Goal: Task Accomplishment & Management: Complete application form

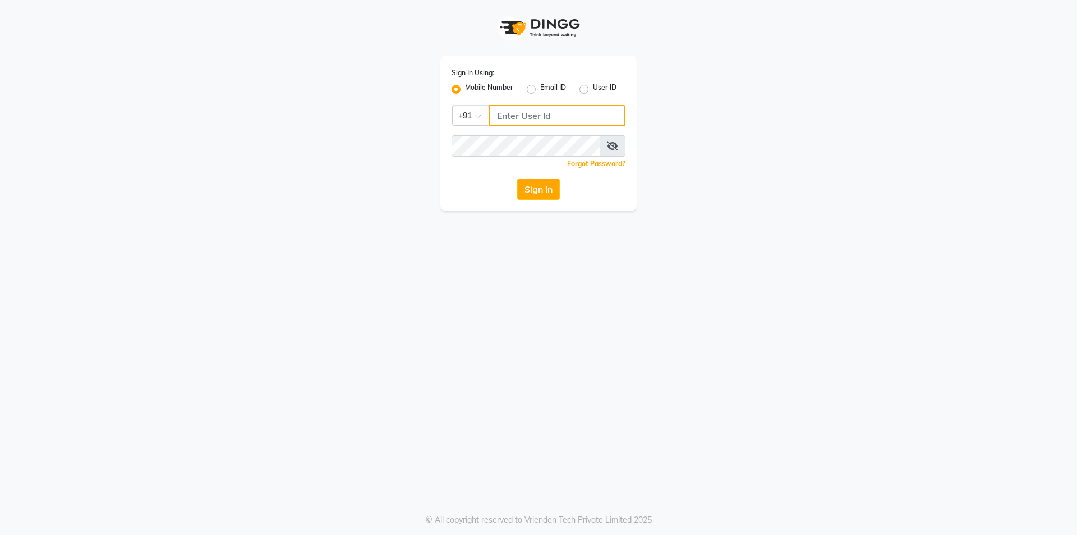
type input "8291350056"
click at [532, 190] on button "Sign In" at bounding box center [538, 188] width 43 height 21
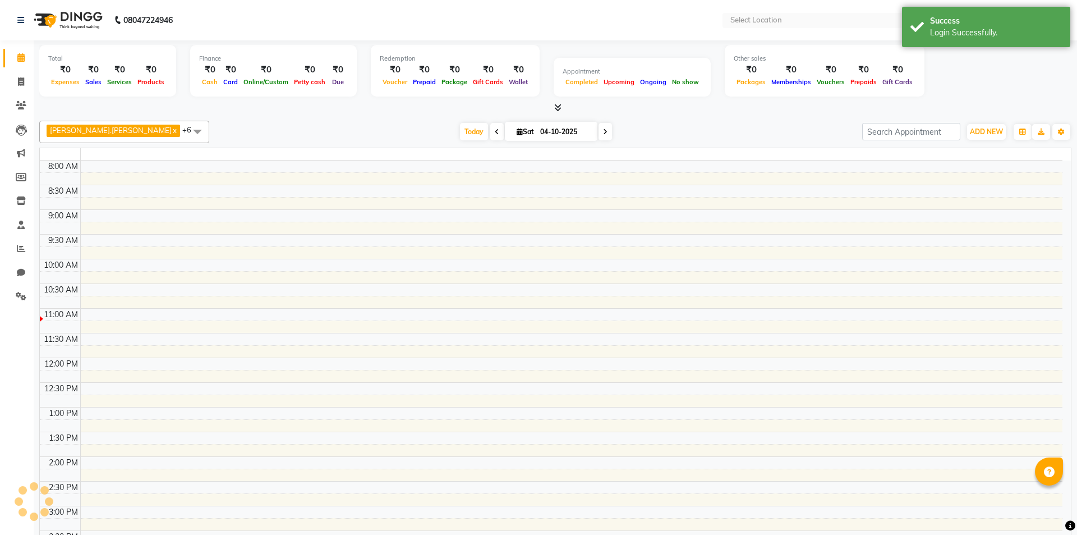
select select "en"
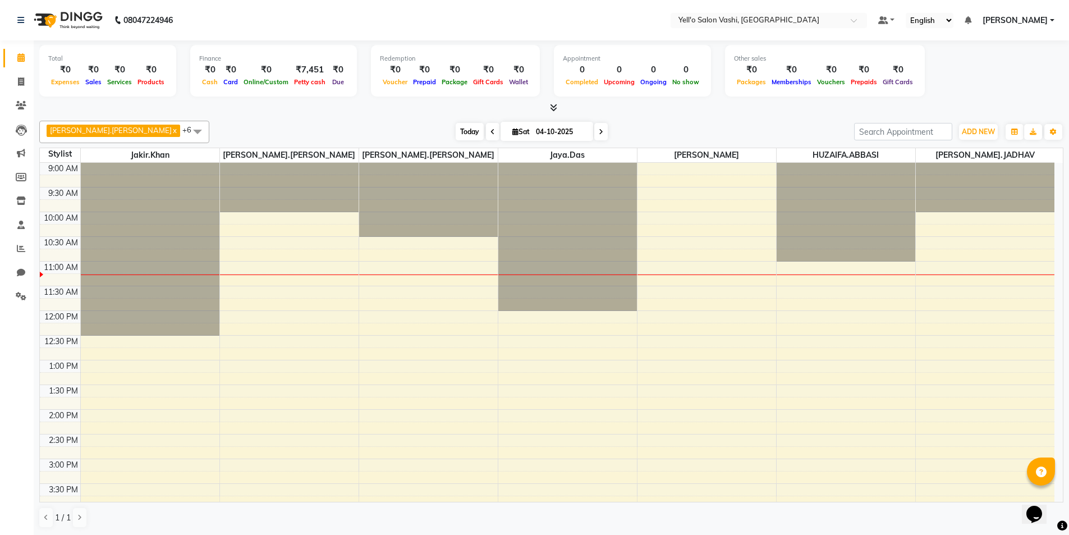
click at [456, 130] on span "Today" at bounding box center [470, 131] width 28 height 17
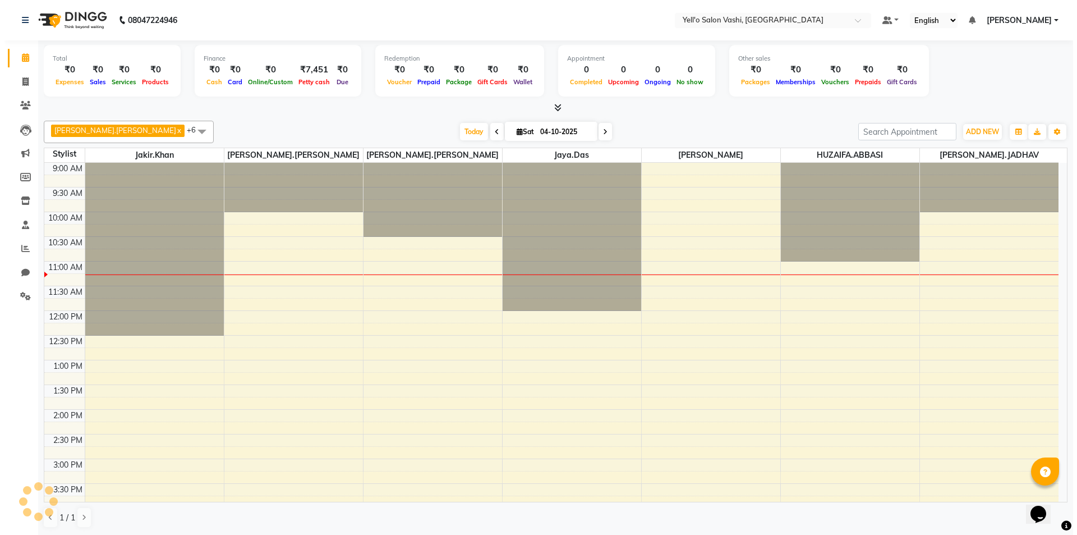
scroll to position [99, 0]
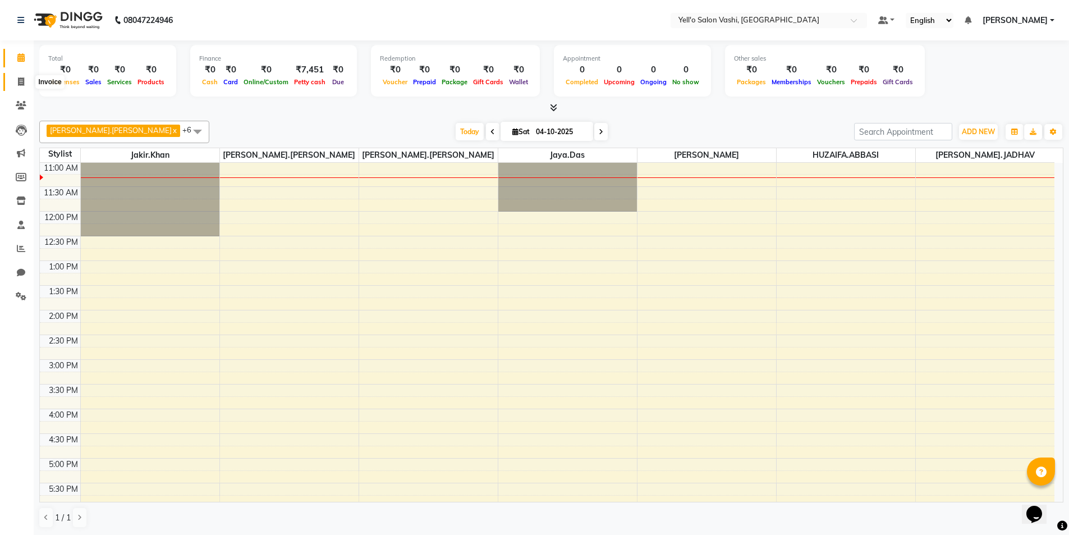
click at [25, 81] on span at bounding box center [21, 82] width 20 height 13
select select "service"
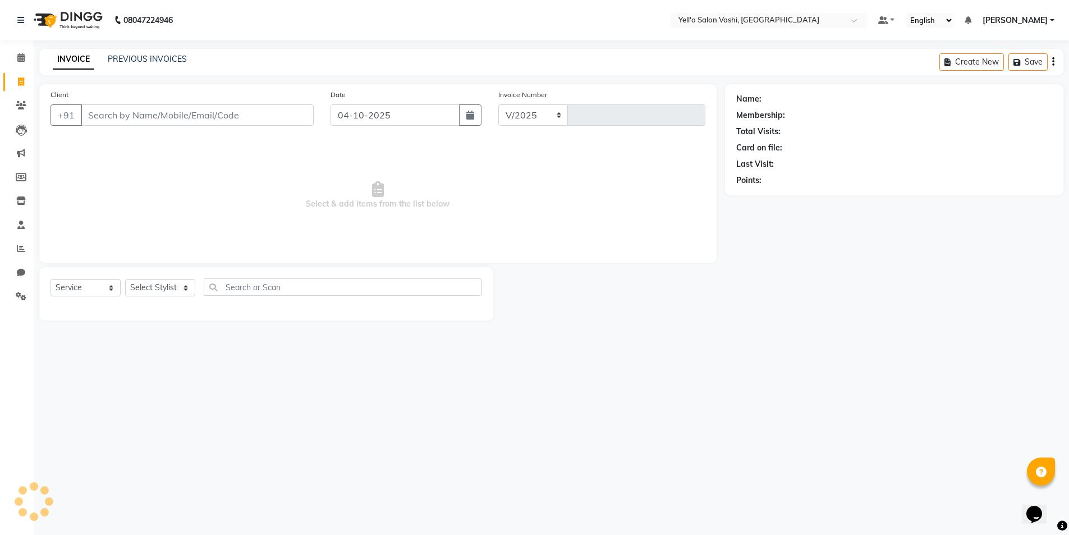
select select "9011"
type input "0099"
click at [134, 119] on input "Client" at bounding box center [198, 114] width 235 height 21
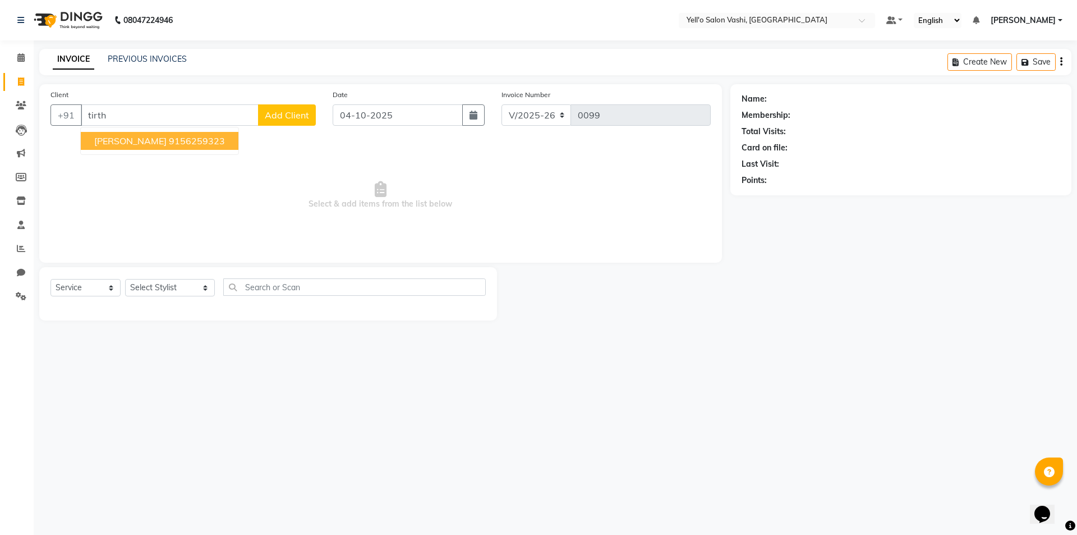
click at [158, 139] on span "TIRTHRAJ MARATHE" at bounding box center [130, 140] width 72 height 11
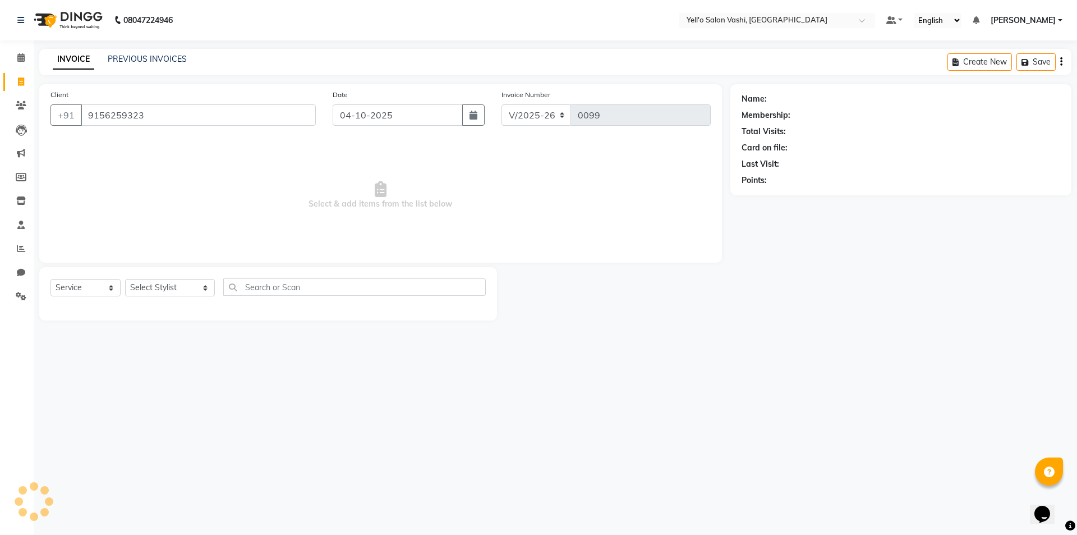
type input "9156259323"
click at [480, 120] on button "button" at bounding box center [473, 114] width 22 height 21
select select "10"
select select "2025"
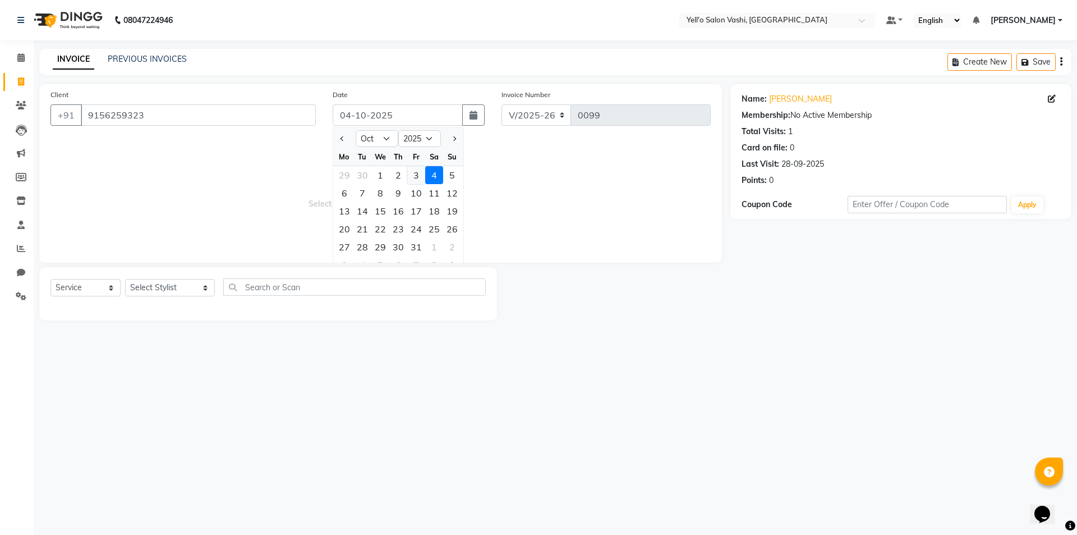
click at [412, 177] on div "3" at bounding box center [416, 175] width 18 height 18
type input "03-10-2025"
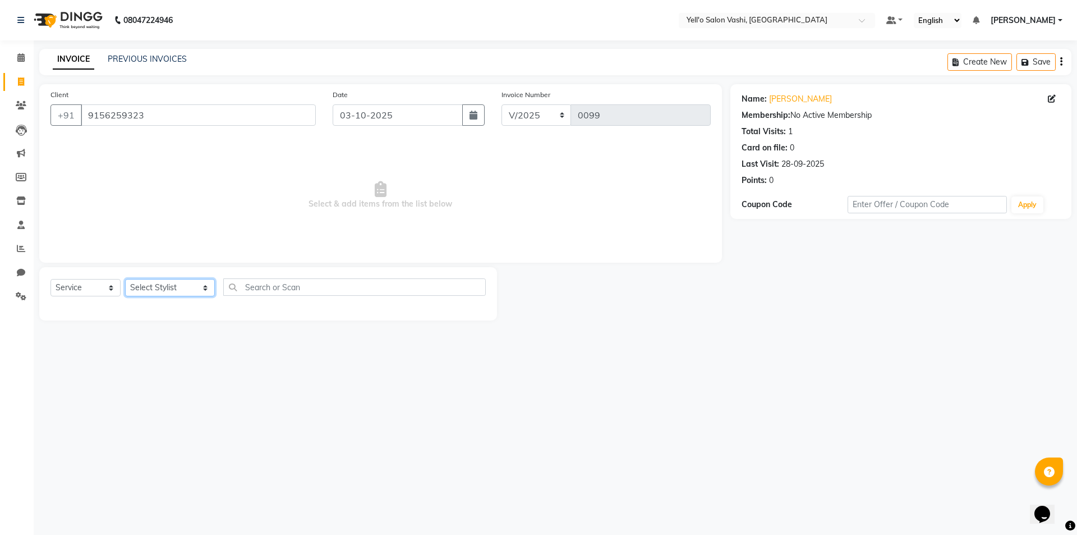
click at [172, 285] on select "Select Stylist Dinesh Maurya HUZAIFA.ABBASI Jakir.khan Jaya.Das Kajal Pandya Ma…" at bounding box center [170, 287] width 90 height 17
select select "91613"
click at [125, 279] on select "Select Stylist Dinesh Maurya HUZAIFA.ABBASI Jakir.khan Jaya.Das Kajal Pandya Ma…" at bounding box center [170, 287] width 90 height 17
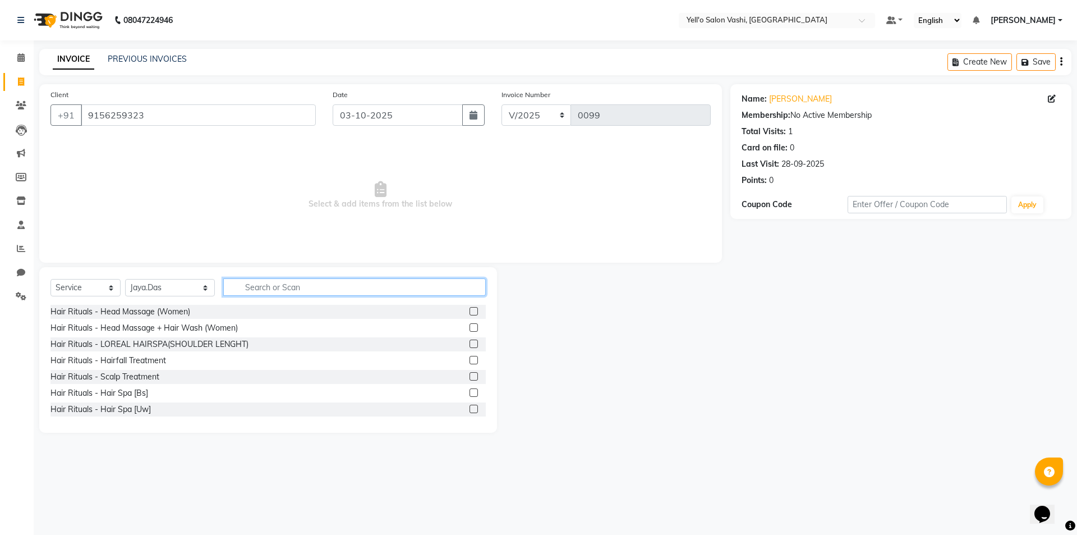
click at [275, 288] on input "text" at bounding box center [354, 286] width 263 height 17
type input "r"
type input "thre"
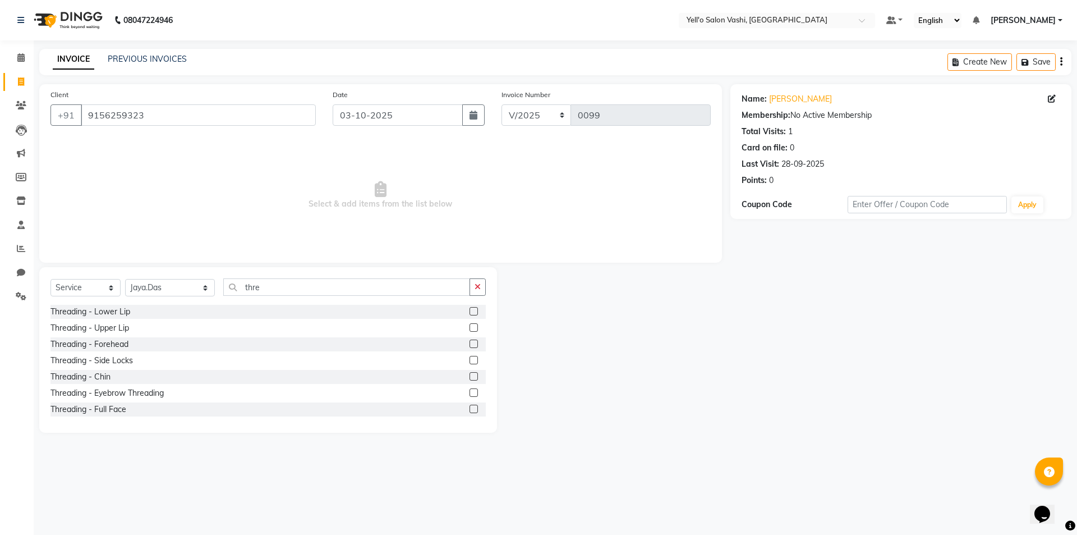
click at [461, 390] on div "Threading - Eyebrow Threading" at bounding box center [268, 393] width 435 height 14
click at [470, 392] on label at bounding box center [474, 392] width 8 height 8
click at [470, 392] on input "checkbox" at bounding box center [473, 392] width 7 height 7
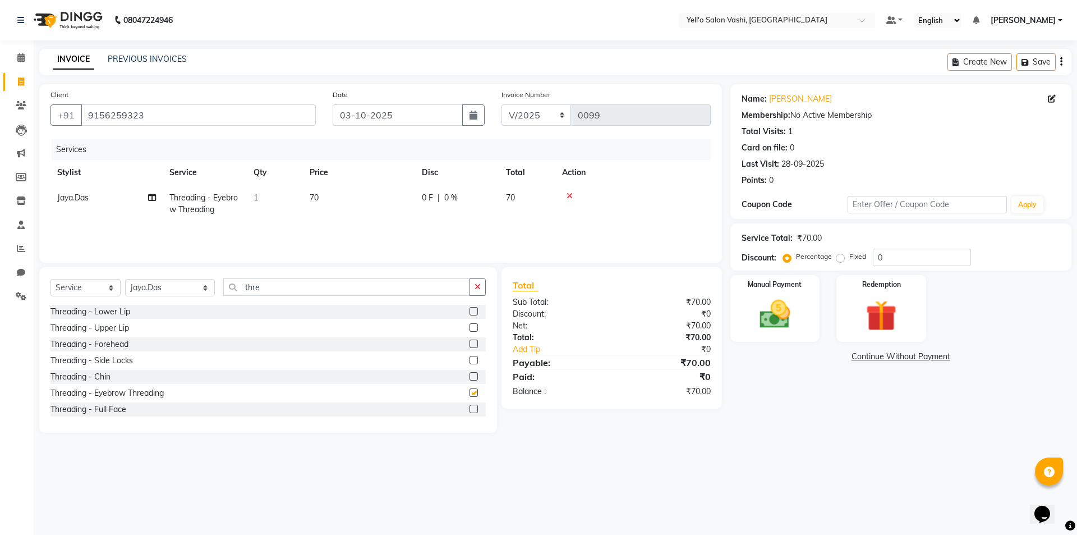
checkbox input "false"
click at [476, 288] on icon "button" at bounding box center [478, 287] width 6 height 8
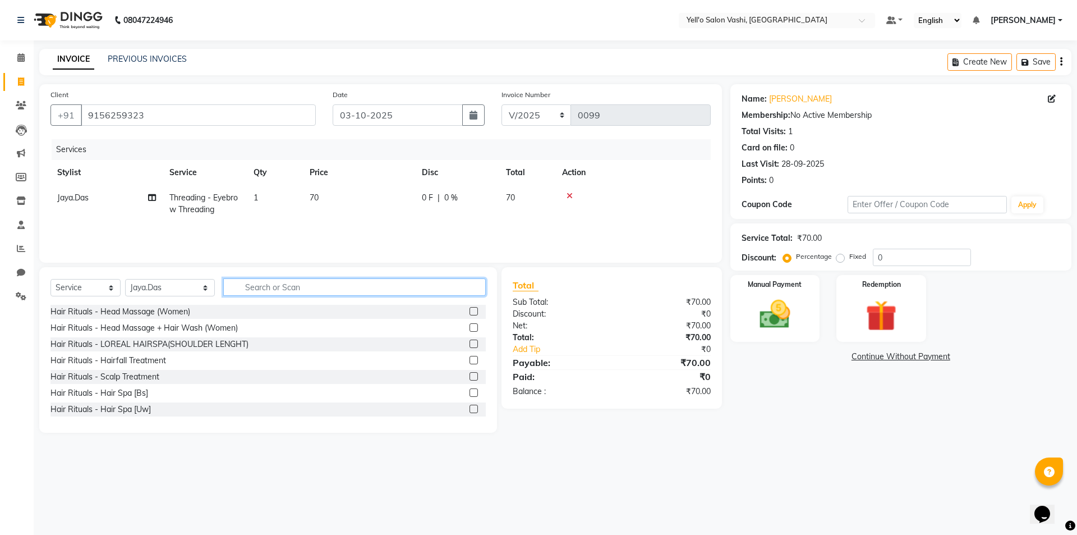
click at [252, 284] on input "text" at bounding box center [354, 286] width 263 height 17
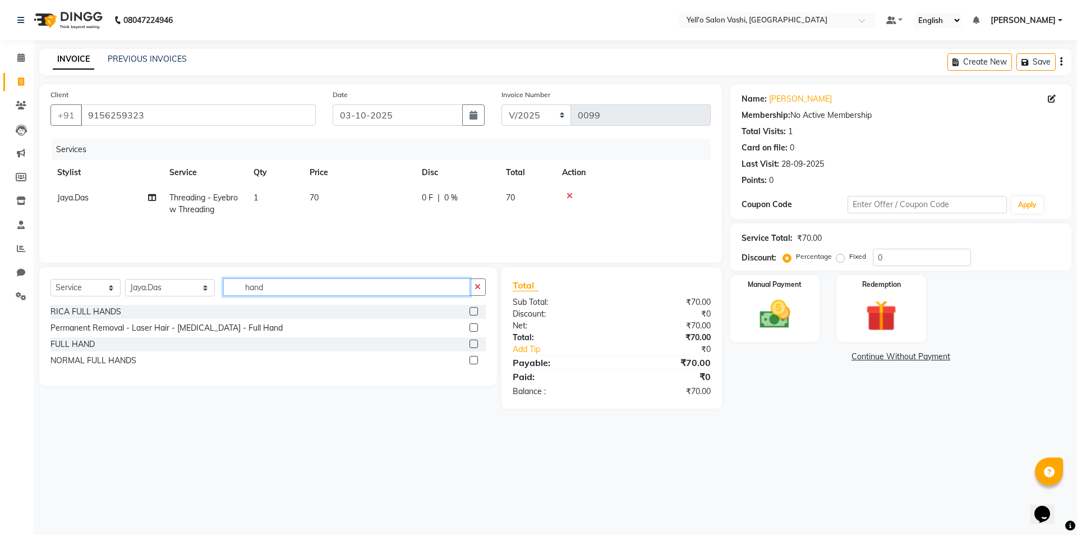
type input "hand"
click at [469, 308] on div "RICA FULL HANDS" at bounding box center [268, 312] width 435 height 14
click at [471, 309] on label at bounding box center [474, 311] width 8 height 8
click at [471, 309] on input "checkbox" at bounding box center [473, 311] width 7 height 7
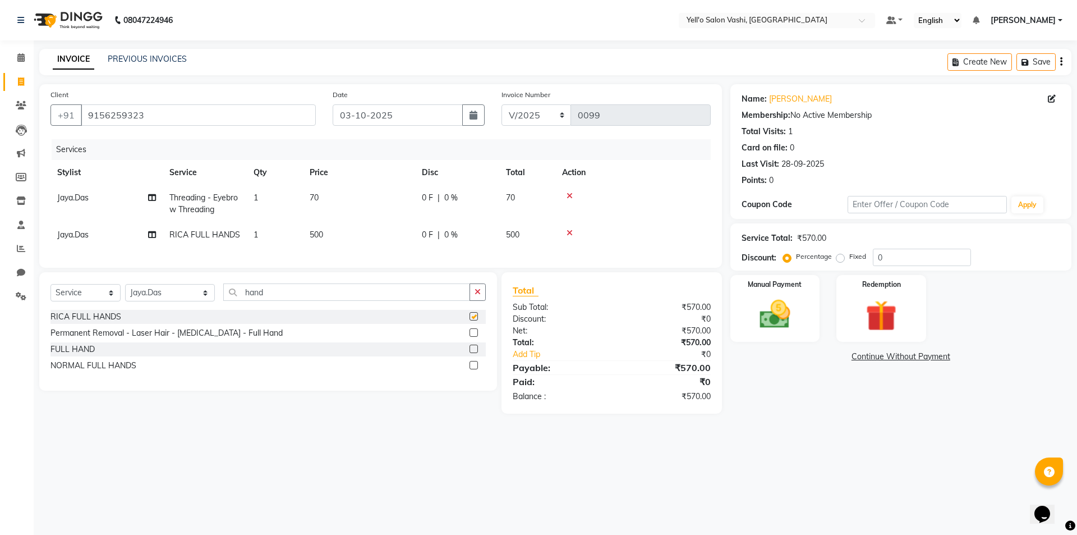
checkbox input "false"
click at [475, 296] on icon "button" at bounding box center [478, 292] width 6 height 8
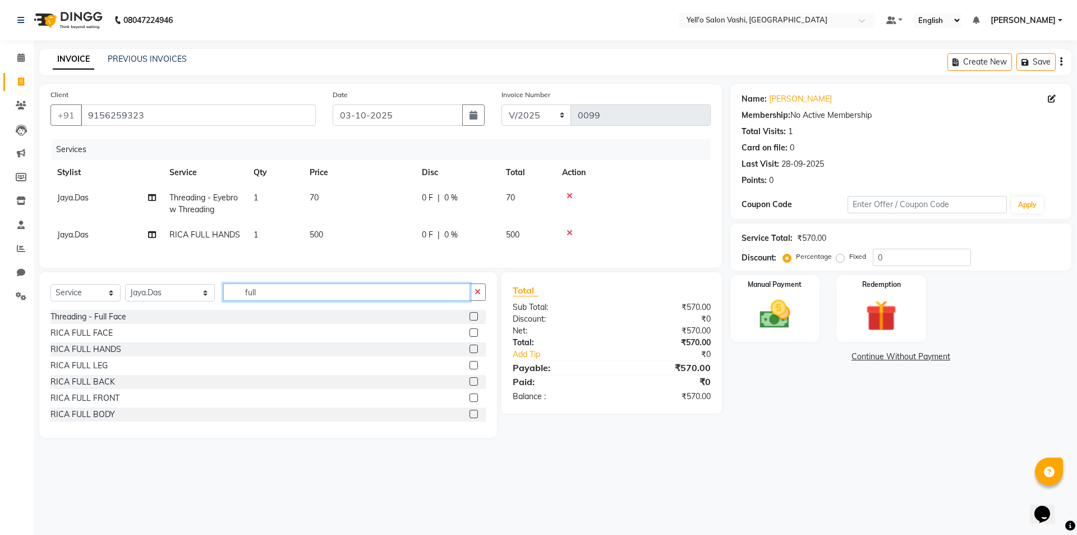
type input "full"
click at [470, 402] on label at bounding box center [474, 397] width 8 height 8
click at [470, 402] on input "checkbox" at bounding box center [473, 398] width 7 height 7
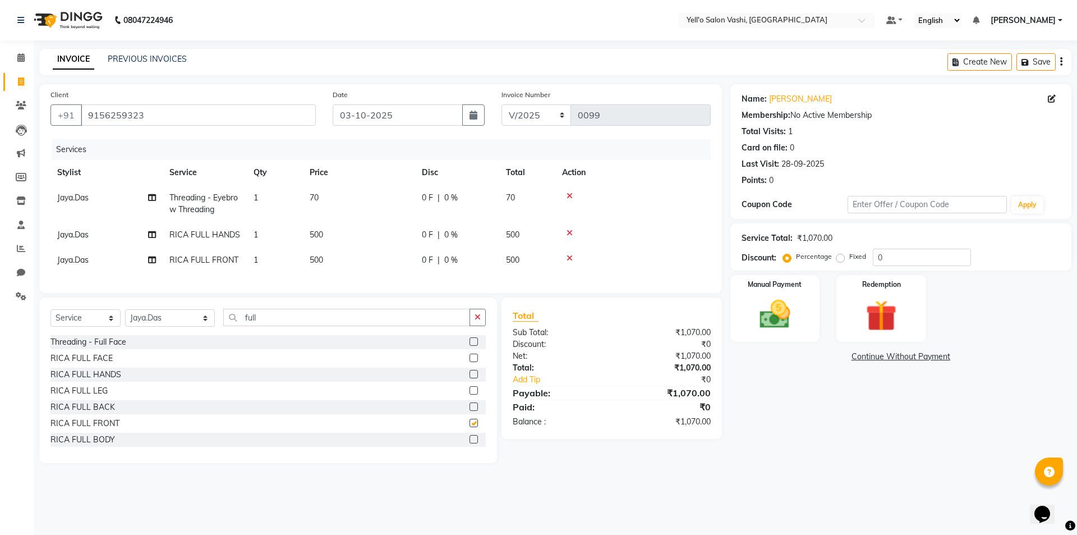
checkbox input "false"
click at [481, 322] on button "button" at bounding box center [478, 317] width 16 height 17
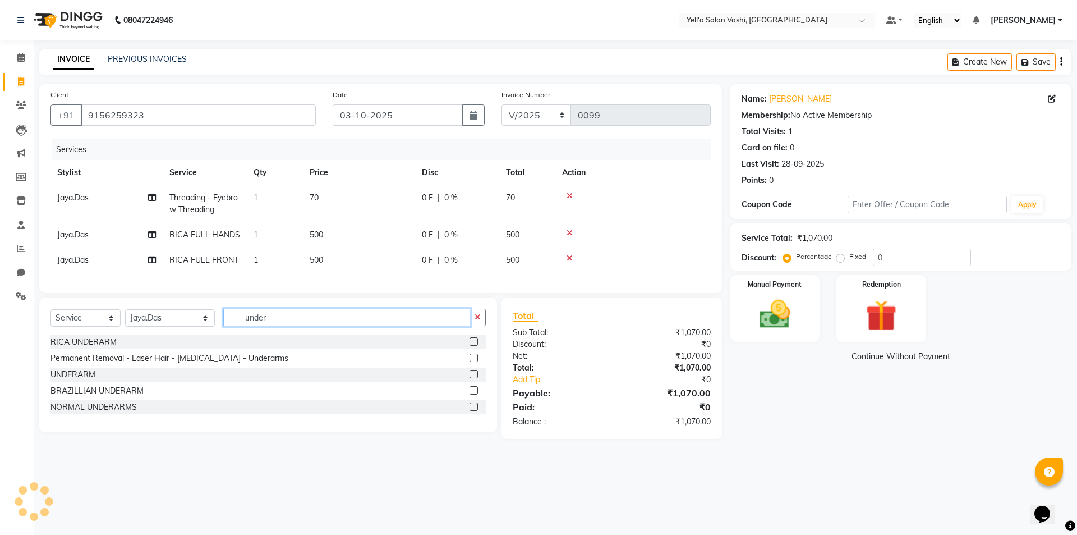
type input "under"
click at [469, 382] on div "UNDERARM" at bounding box center [268, 375] width 435 height 14
click at [474, 378] on label at bounding box center [474, 374] width 8 height 8
click at [474, 378] on input "checkbox" at bounding box center [473, 374] width 7 height 7
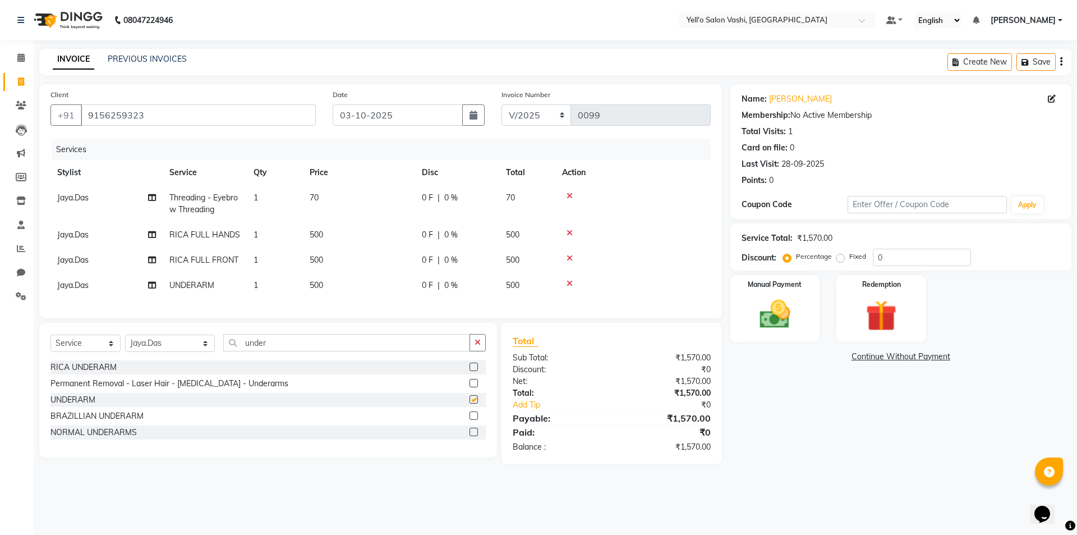
checkbox input "false"
click at [789, 305] on img at bounding box center [775, 314] width 52 height 37
click at [929, 359] on span "CARD" at bounding box center [931, 357] width 24 height 13
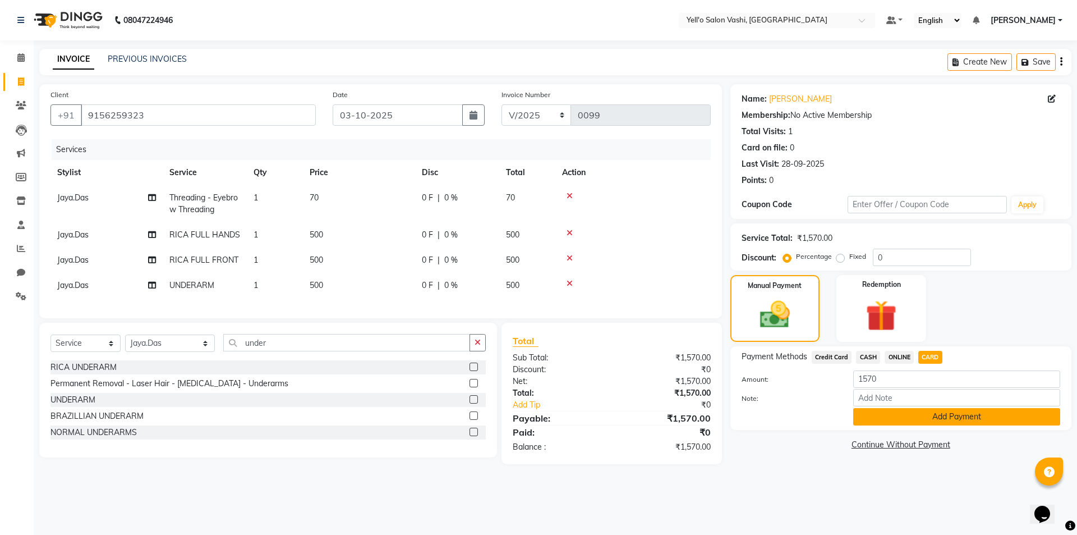
click at [942, 414] on button "Add Payment" at bounding box center [957, 416] width 207 height 17
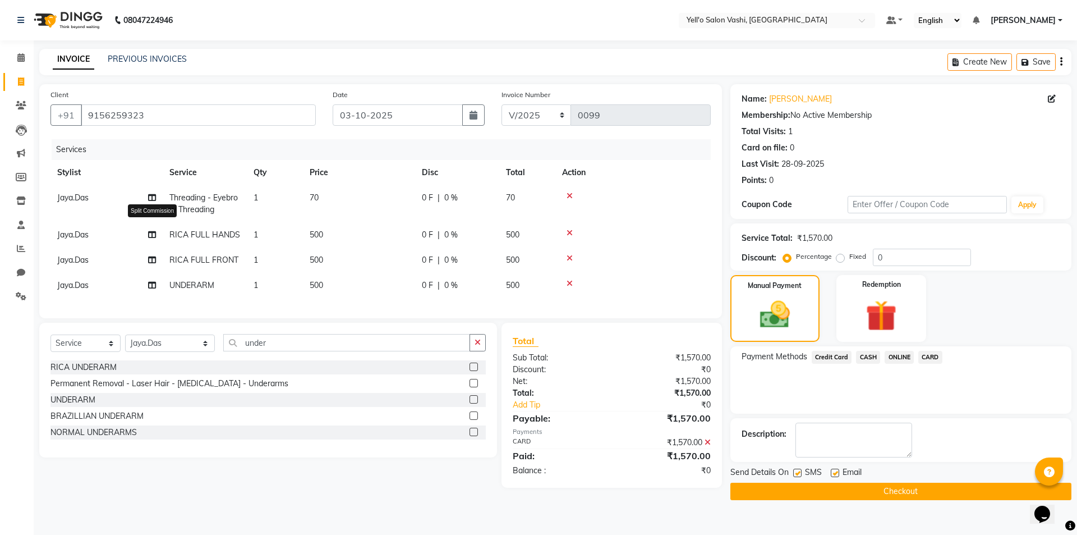
click at [153, 232] on icon at bounding box center [152, 235] width 8 height 8
select select "91613"
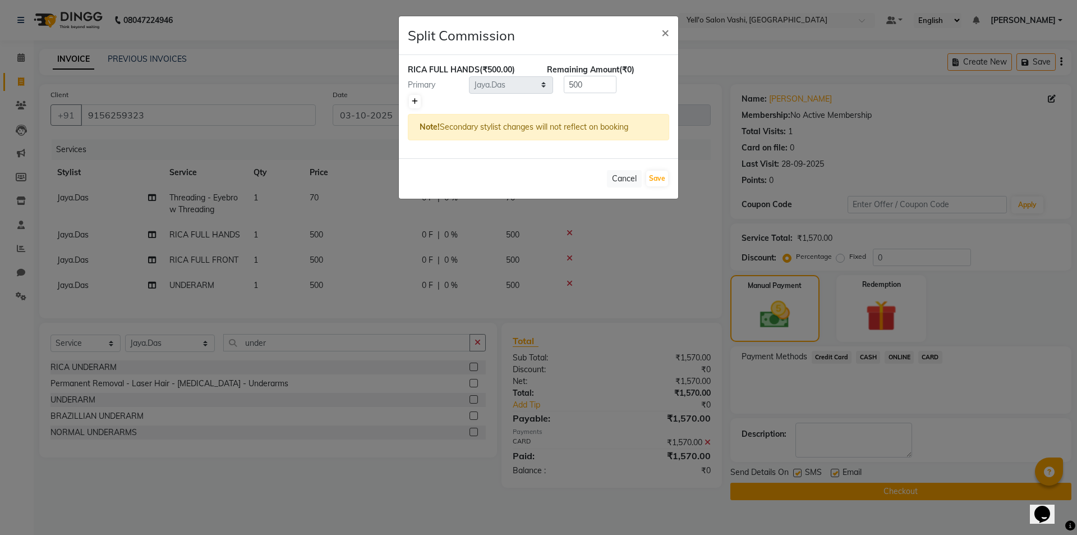
click at [414, 101] on icon at bounding box center [415, 101] width 6 height 7
type input "250"
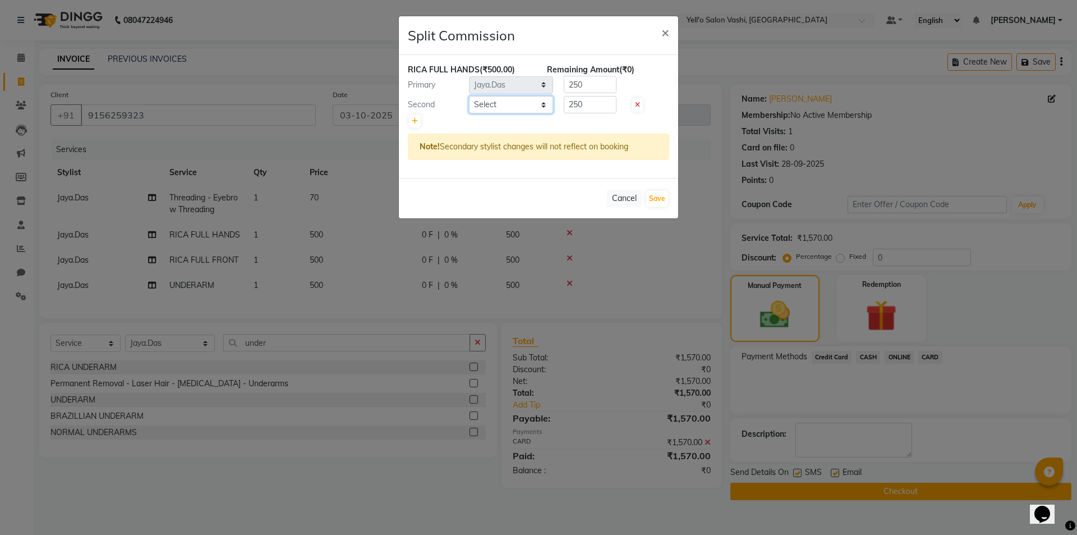
click at [503, 104] on select "Select Dinesh Maurya HUZAIFA.ABBASI Jakir.khan Jaya.Das Kajal Pandya Mayuri.Jag…" at bounding box center [511, 104] width 84 height 17
select select "91651"
click at [469, 96] on select "Select Dinesh Maurya HUZAIFA.ABBASI Jakir.khan Jaya.Das Kajal Pandya Mayuri.Jag…" at bounding box center [511, 104] width 84 height 17
click at [648, 198] on button "Save" at bounding box center [657, 199] width 22 height 16
select select "Select"
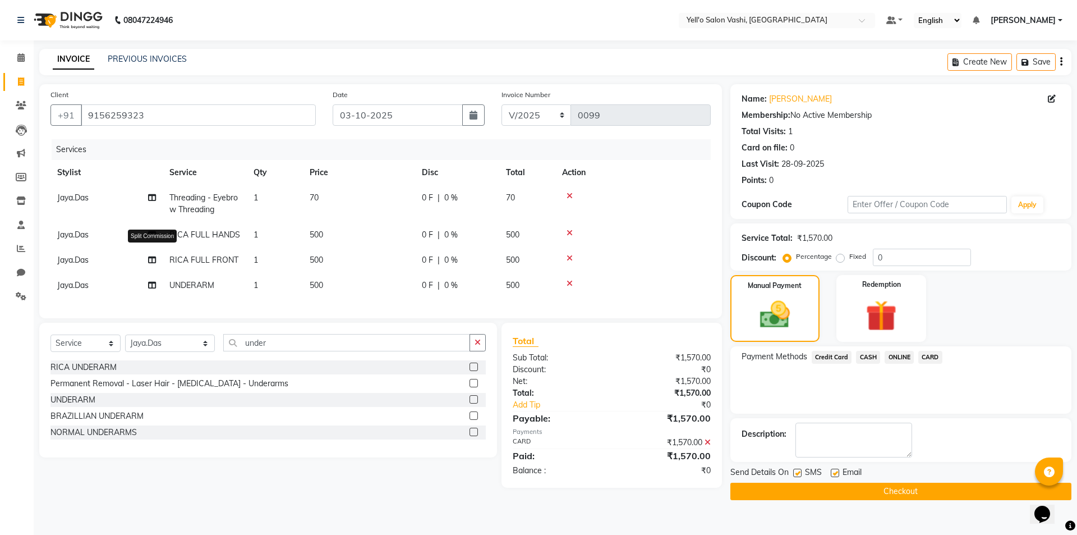
click at [152, 259] on icon at bounding box center [152, 260] width 8 height 8
select select "91613"
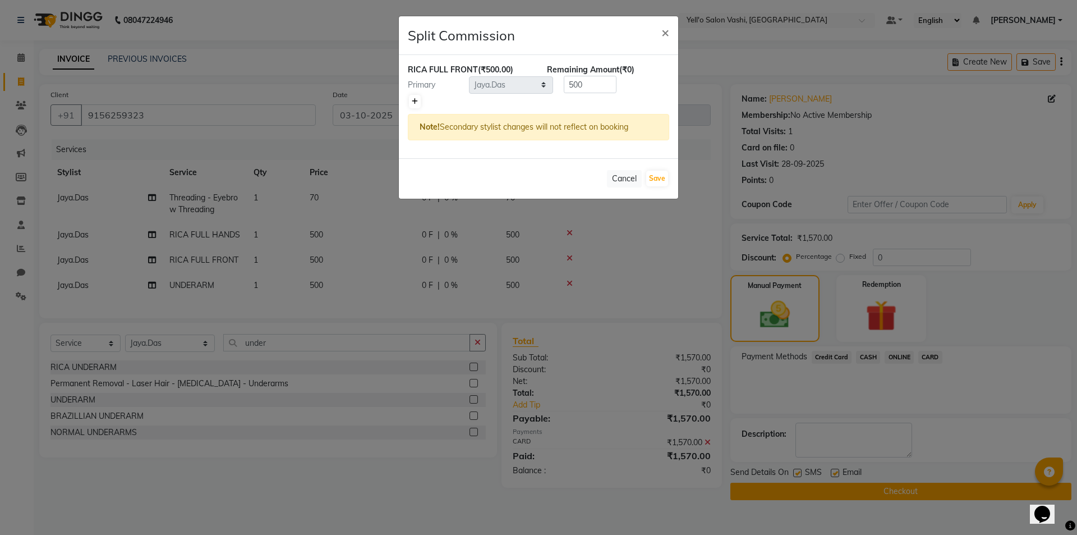
click at [416, 101] on icon at bounding box center [415, 101] width 6 height 7
type input "250"
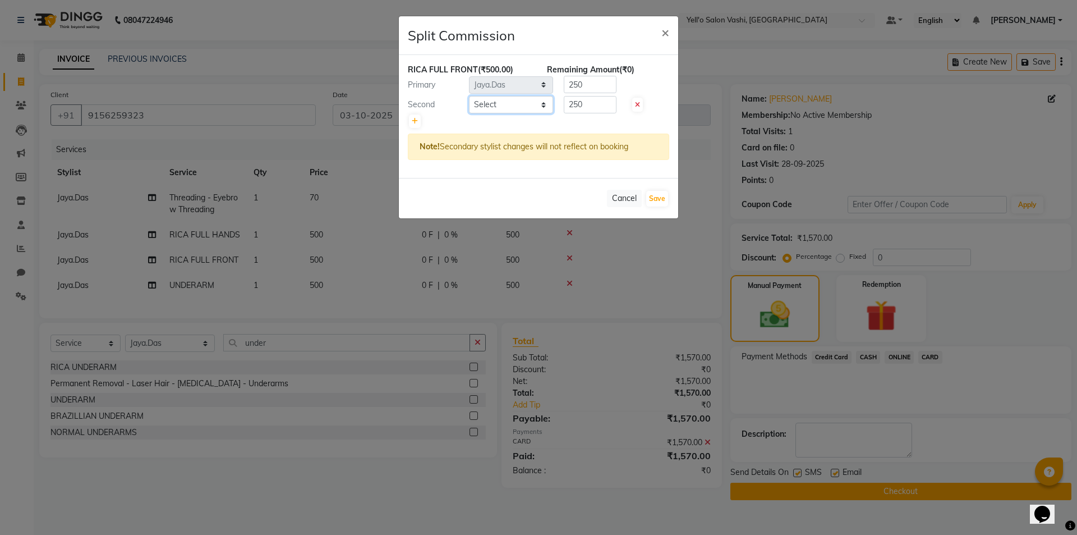
click at [544, 108] on select "Select Dinesh Maurya HUZAIFA.ABBASI Jakir.khan Jaya.Das Kajal Pandya Mayuri.Jag…" at bounding box center [511, 104] width 84 height 17
select select "91651"
click at [469, 96] on select "Select Dinesh Maurya HUZAIFA.ABBASI Jakir.khan Jaya.Das Kajal Pandya Mayuri.Jag…" at bounding box center [511, 104] width 84 height 17
click at [653, 198] on button "Save" at bounding box center [657, 199] width 22 height 16
select select "Select"
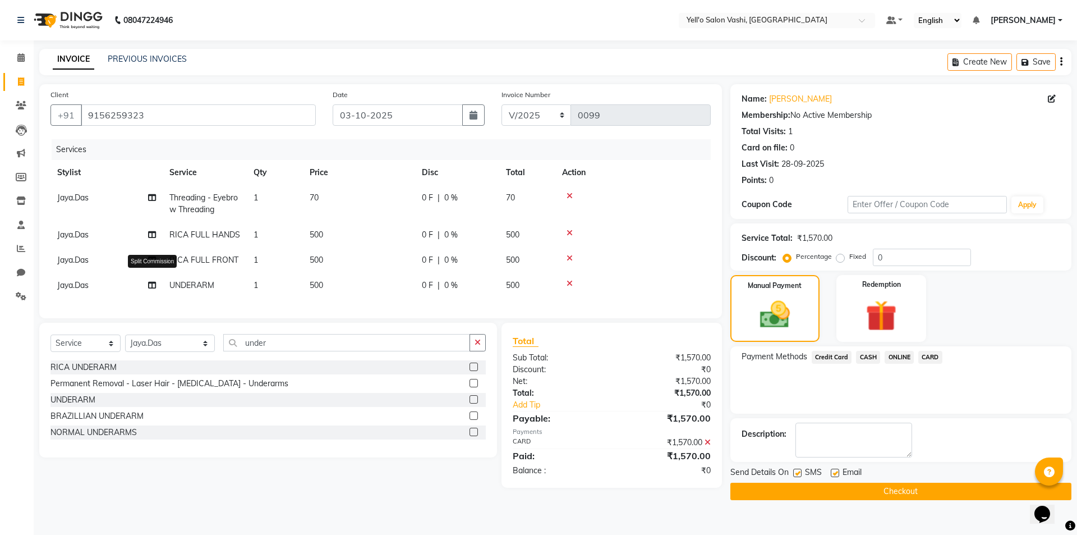
click at [149, 286] on icon at bounding box center [152, 285] width 8 height 8
select select "91613"
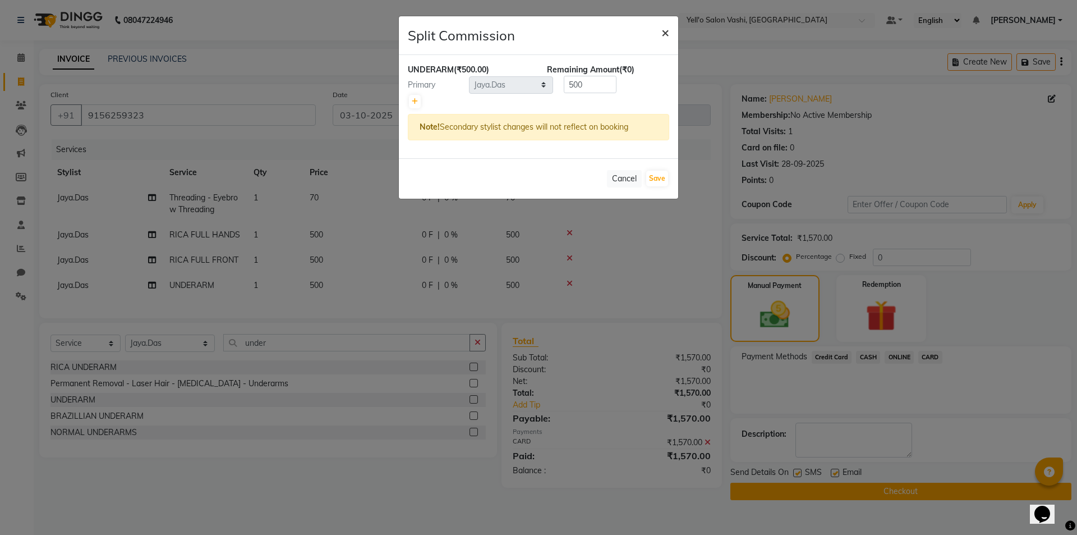
click at [663, 32] on span "×" at bounding box center [666, 32] width 8 height 17
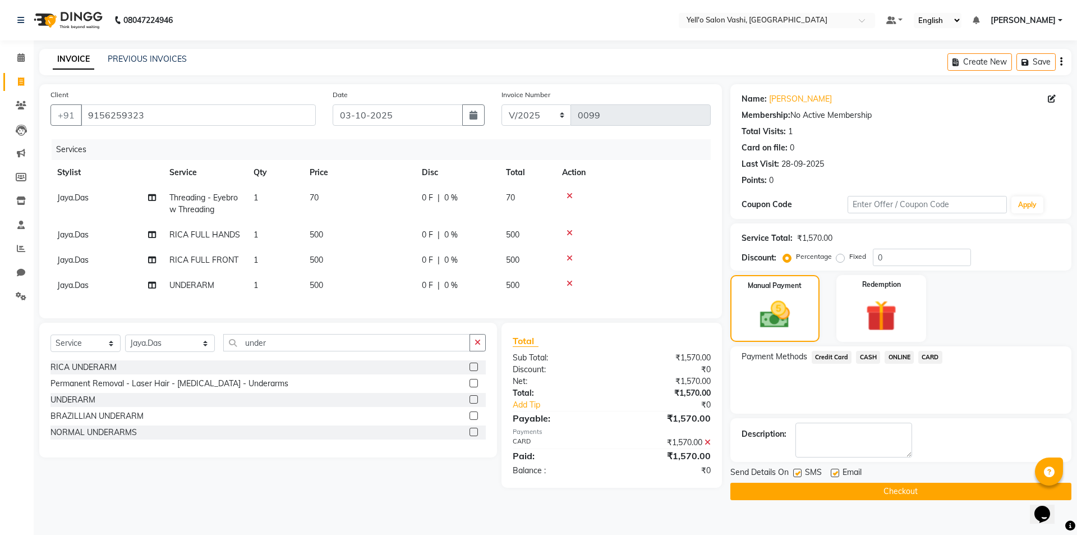
click at [82, 285] on span "Jaya.Das" at bounding box center [72, 285] width 31 height 10
select select "91613"
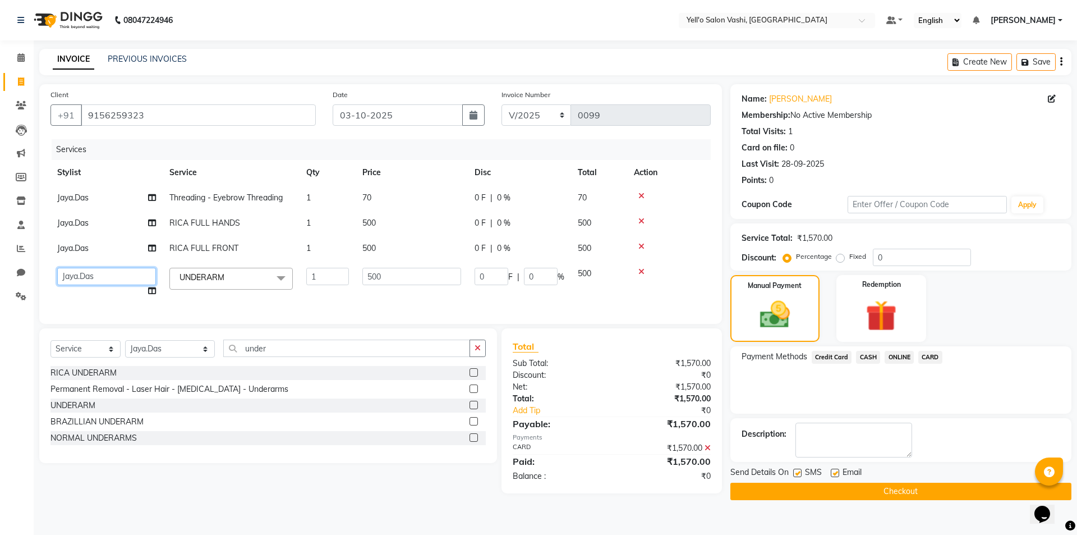
click at [82, 276] on select "Dinesh Maurya HUZAIFA.ABBASI Jakir.khan Jaya.Das Kajal Pandya Mayuri.Jagtap NUP…" at bounding box center [106, 276] width 99 height 17
select select "91651"
click at [685, 266] on td at bounding box center [669, 282] width 84 height 43
click at [834, 473] on label at bounding box center [835, 473] width 8 height 8
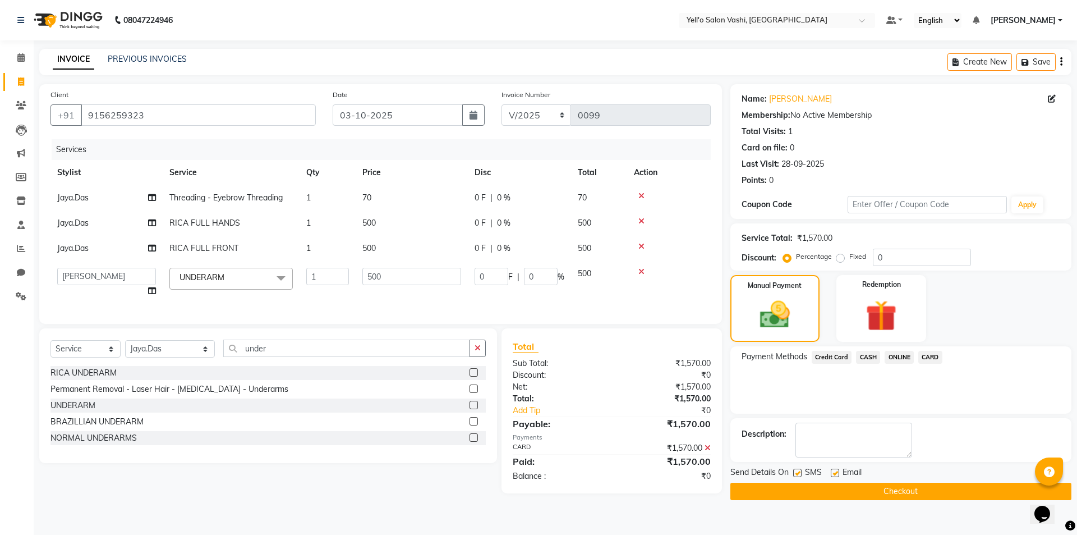
click at [834, 473] on input "checkbox" at bounding box center [834, 473] width 7 height 7
checkbox input "false"
click at [785, 490] on button "Checkout" at bounding box center [901, 491] width 341 height 17
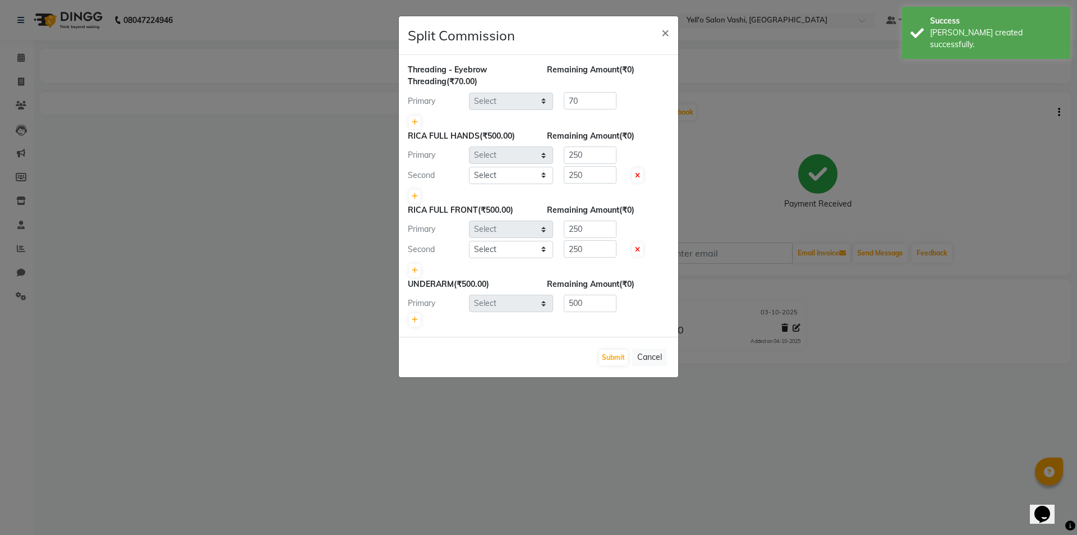
select select "91613"
select select "91651"
select select "91613"
select select "91651"
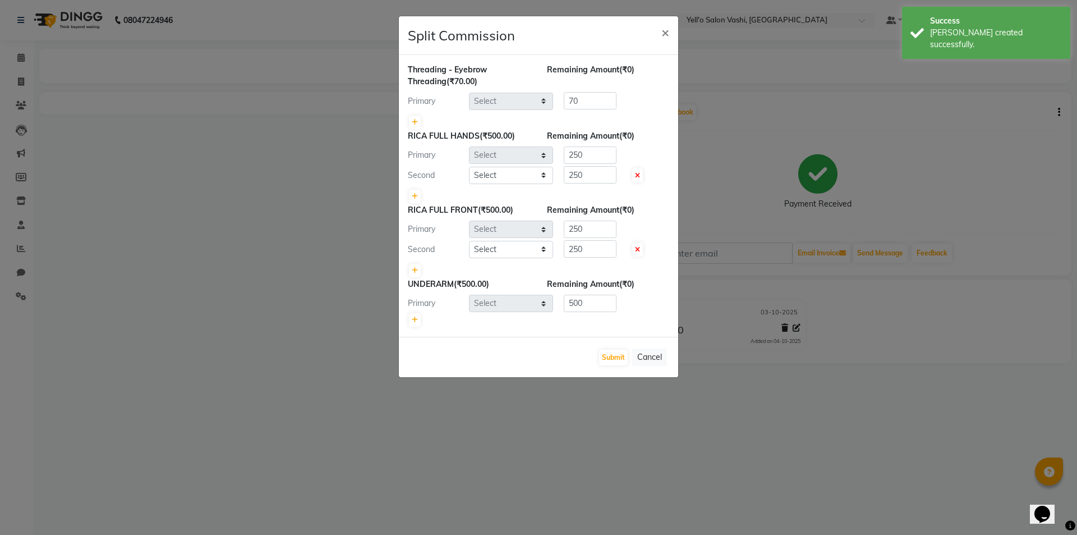
select select "91651"
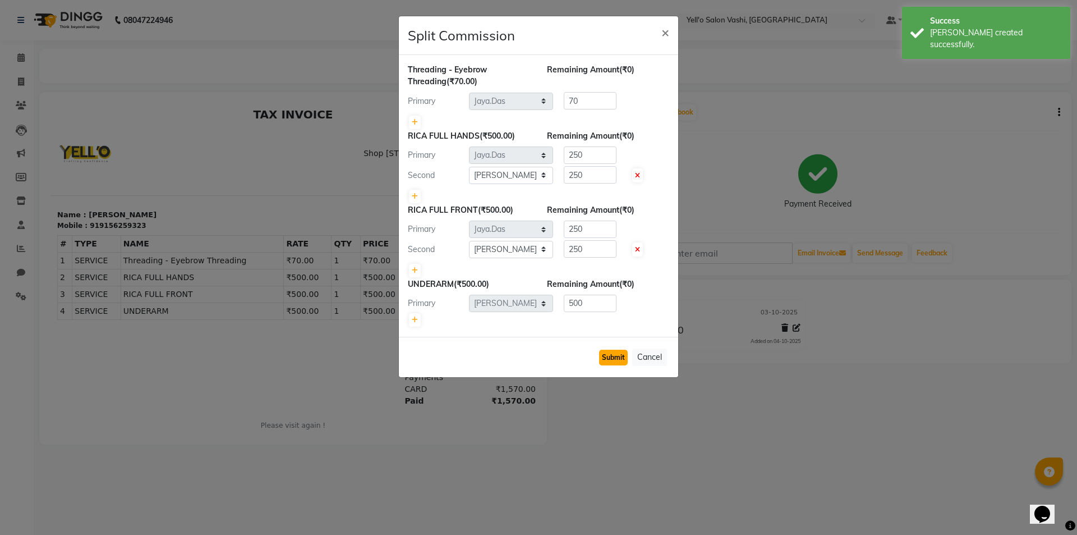
click at [612, 360] on button "Submit" at bounding box center [613, 358] width 29 height 16
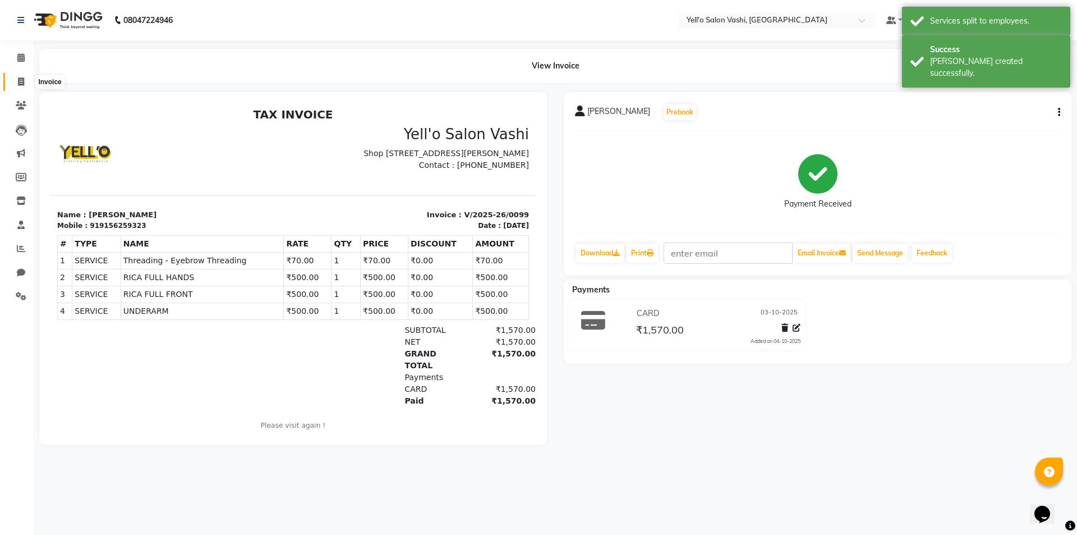
click at [17, 84] on span at bounding box center [21, 82] width 20 height 13
select select "service"
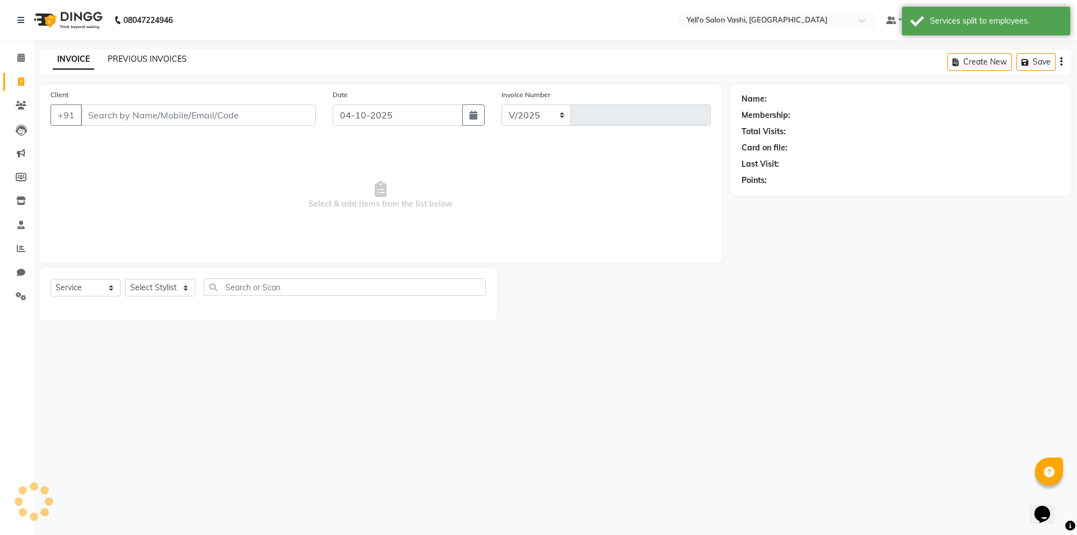
select select "9011"
type input "0100"
click at [168, 56] on link "PREVIOUS INVOICES" at bounding box center [147, 59] width 79 height 10
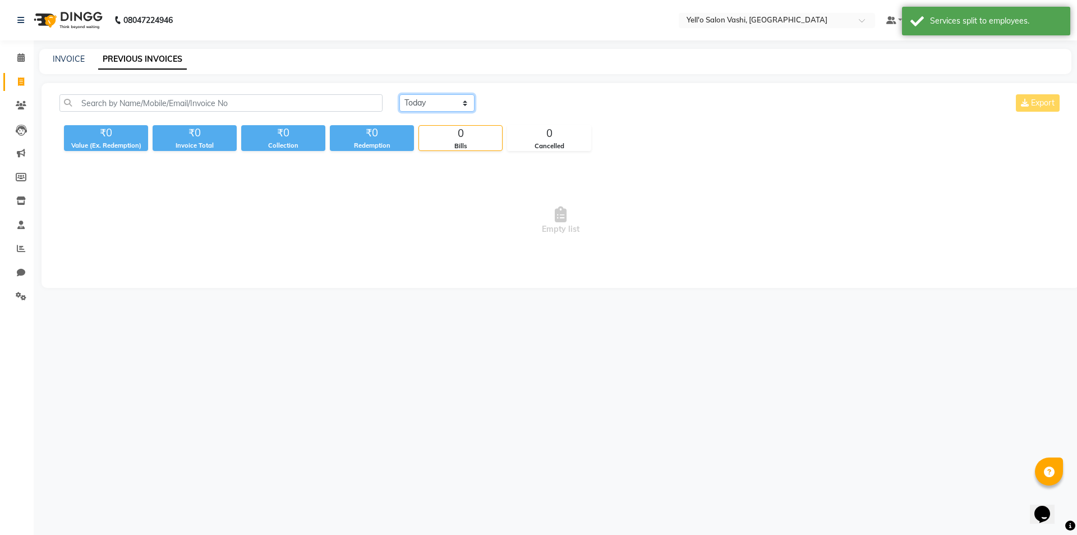
click at [424, 99] on select "Today Yesterday Custom Range" at bounding box center [437, 102] width 75 height 17
select select "yesterday"
click at [400, 94] on select "Today Yesterday Custom Range" at bounding box center [437, 102] width 75 height 17
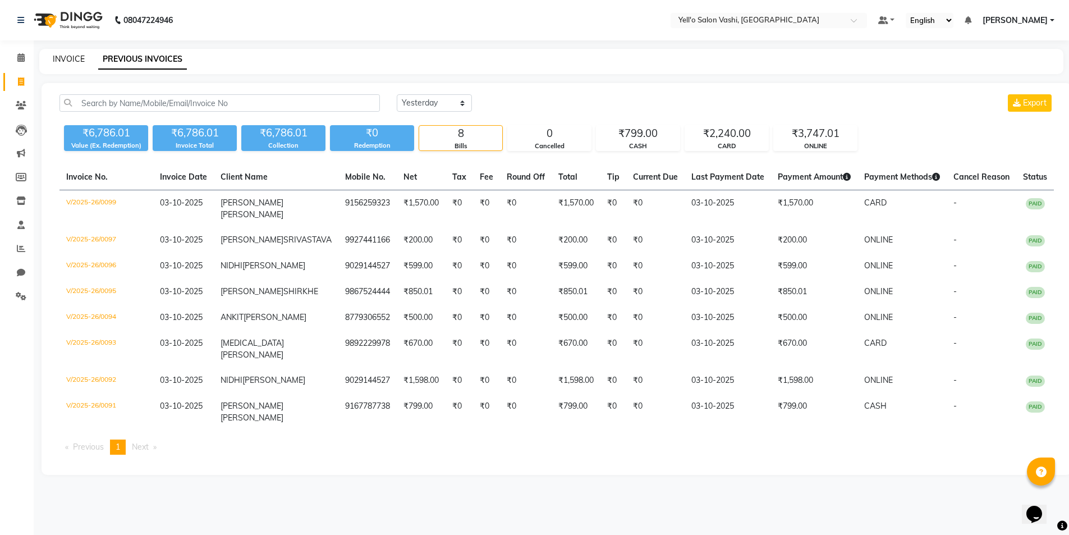
click at [61, 58] on link "INVOICE" at bounding box center [69, 59] width 32 height 10
select select "service"
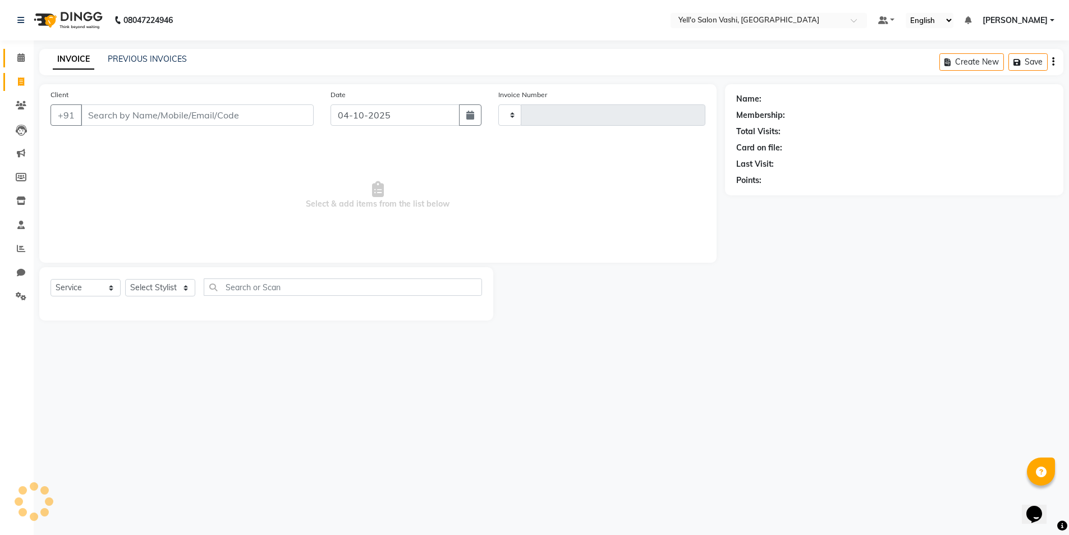
type input "0100"
select select "9011"
click at [17, 56] on icon at bounding box center [20, 57] width 7 height 8
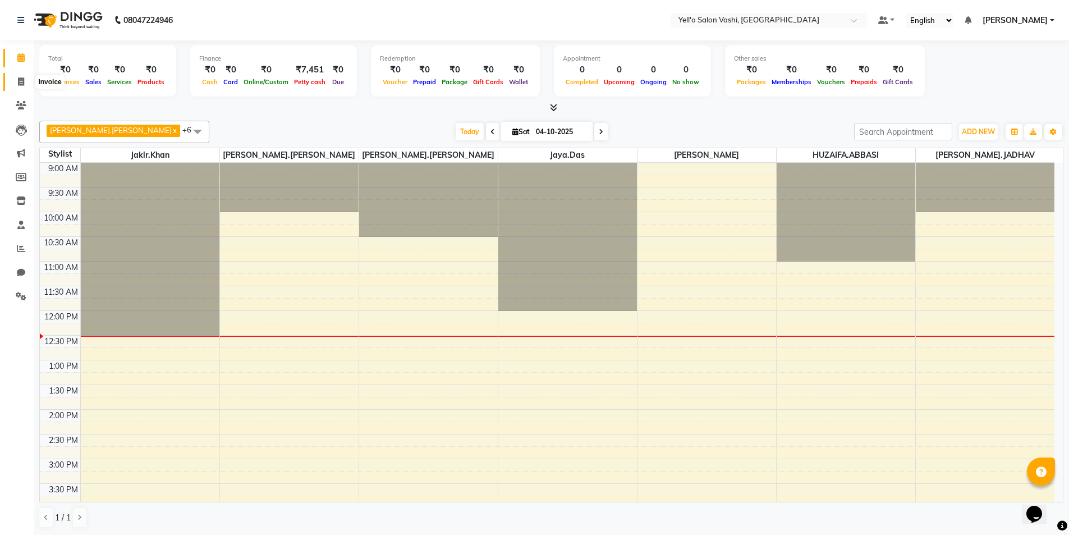
drag, startPoint x: 19, startPoint y: 80, endPoint x: 33, endPoint y: 70, distance: 16.8
click at [19, 80] on icon at bounding box center [21, 81] width 6 height 8
select select "9011"
select select "service"
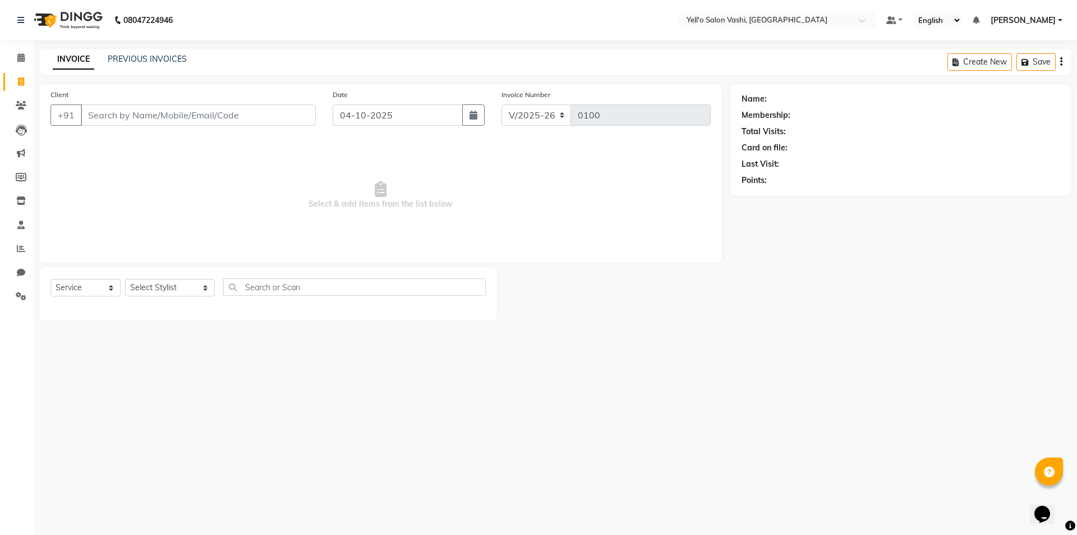
click at [168, 114] on input "Client" at bounding box center [198, 114] width 235 height 21
click at [148, 114] on input "Client" at bounding box center [198, 114] width 235 height 21
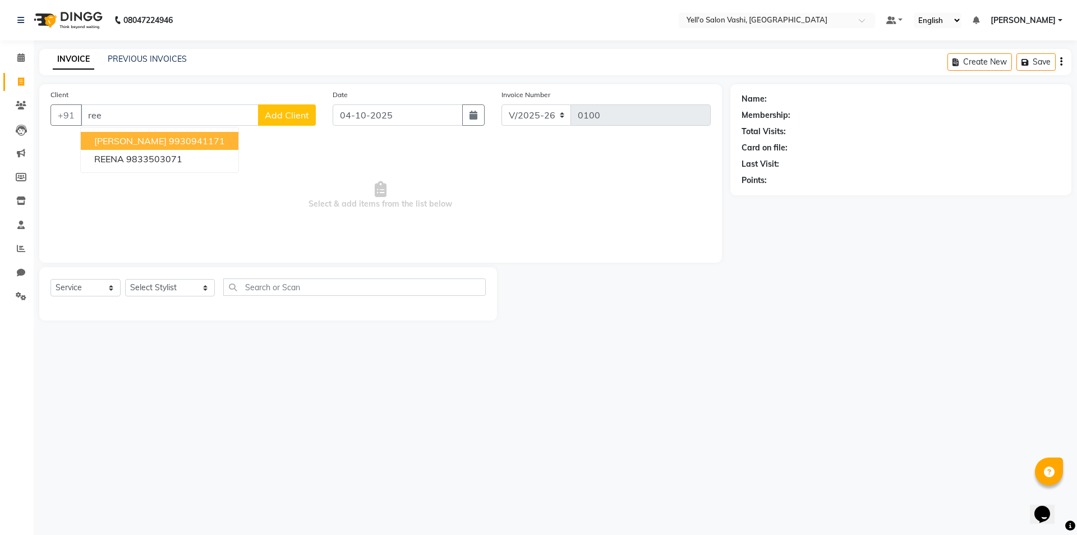
click at [191, 139] on ngb-highlight "9930941171" at bounding box center [197, 140] width 56 height 11
type input "9930941171"
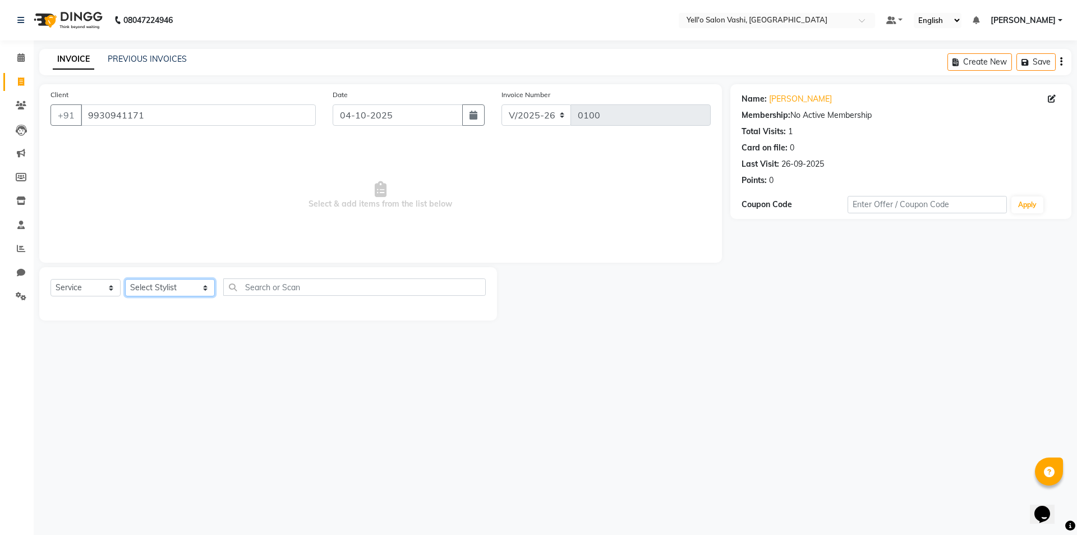
click at [157, 286] on select "Select Stylist Dinesh Maurya HUZAIFA.ABBASI Jakir.khan Jaya.Das Kajal Pandya Ma…" at bounding box center [170, 287] width 90 height 17
select select "91610"
click at [125, 279] on select "Select Stylist Dinesh Maurya HUZAIFA.ABBASI Jakir.khan Jaya.Das Kajal Pandya Ma…" at bounding box center [170, 287] width 90 height 17
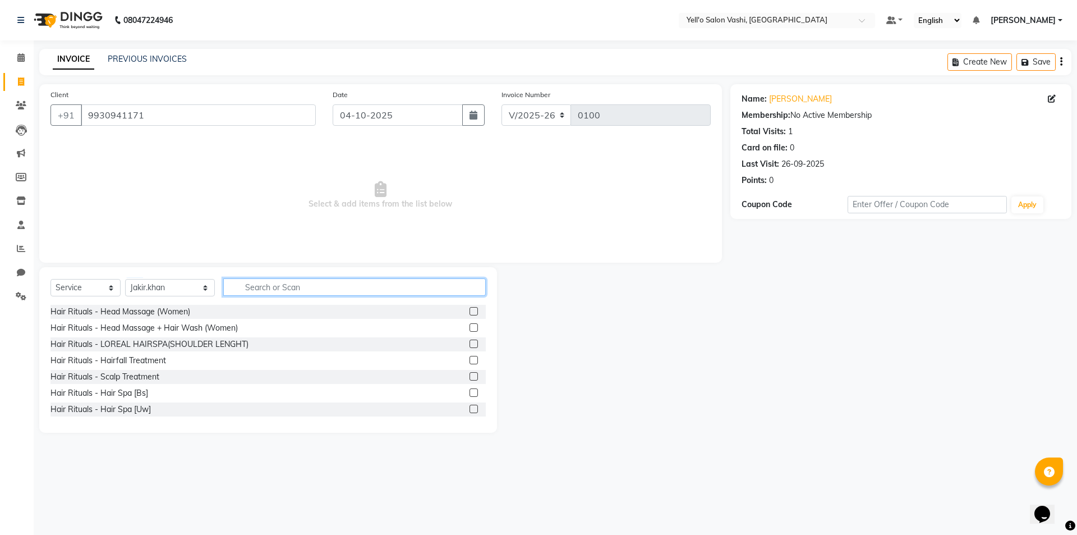
click at [285, 287] on input "text" at bounding box center [354, 286] width 263 height 17
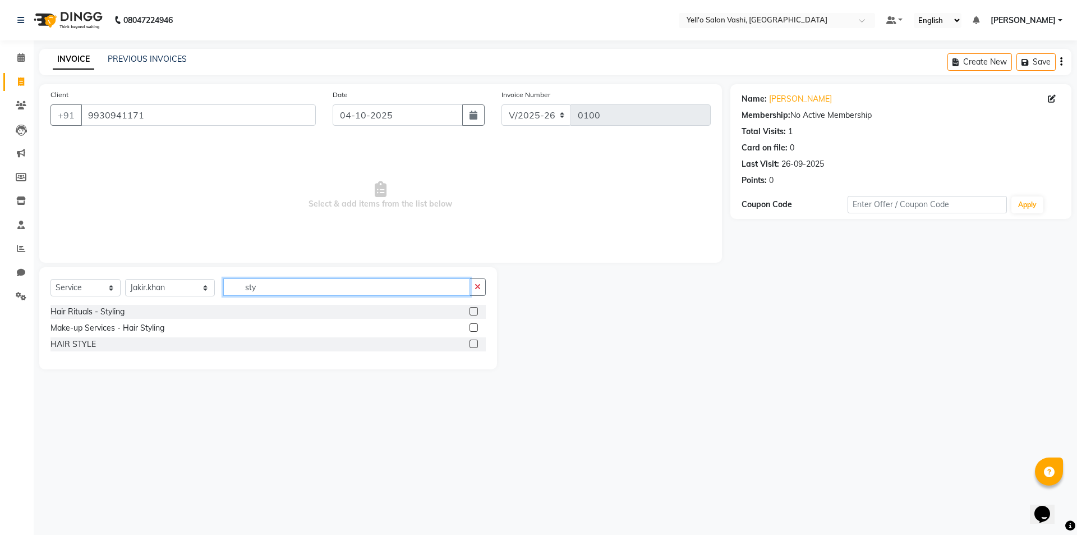
type input "sty"
click at [477, 309] on label at bounding box center [474, 311] width 8 height 8
click at [477, 309] on input "checkbox" at bounding box center [473, 311] width 7 height 7
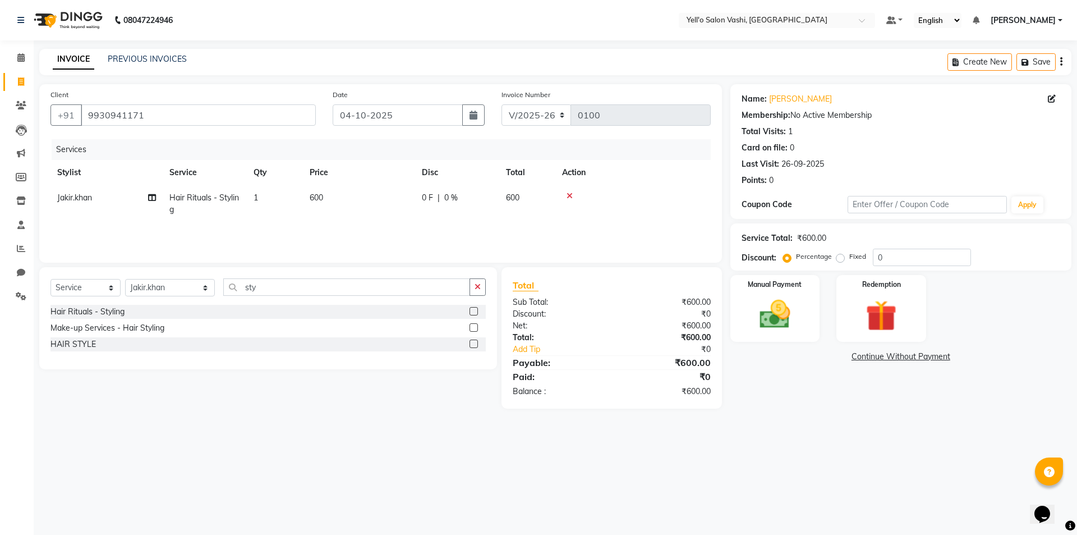
click at [474, 314] on label at bounding box center [474, 311] width 8 height 8
click at [474, 314] on input "checkbox" at bounding box center [473, 311] width 7 height 7
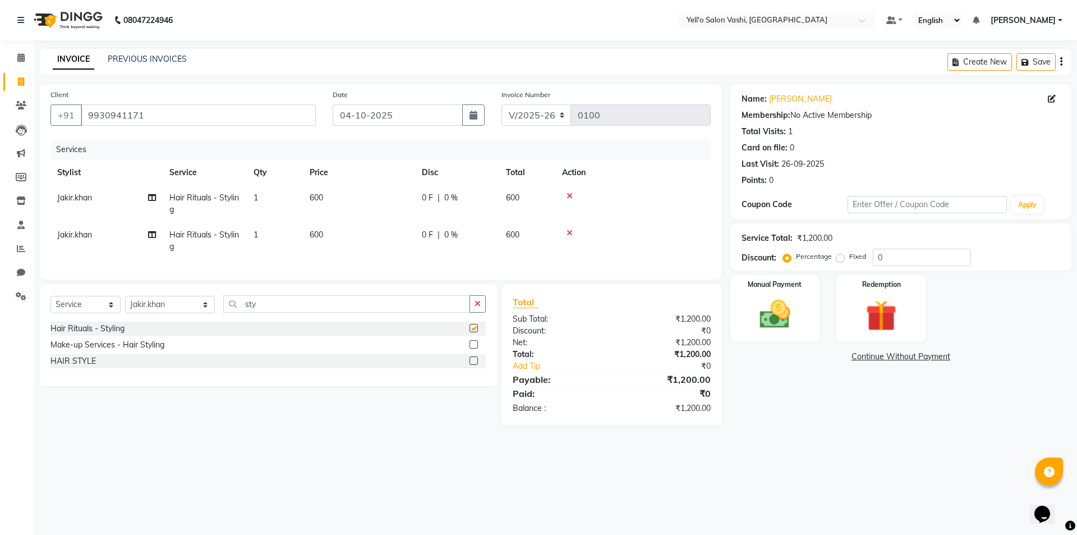
checkbox input "false"
click at [850, 258] on label "Fixed" at bounding box center [858, 256] width 17 height 10
click at [841, 258] on input "Fixed" at bounding box center [843, 257] width 8 height 8
radio input "true"
click at [900, 259] on input "0" at bounding box center [922, 257] width 98 height 17
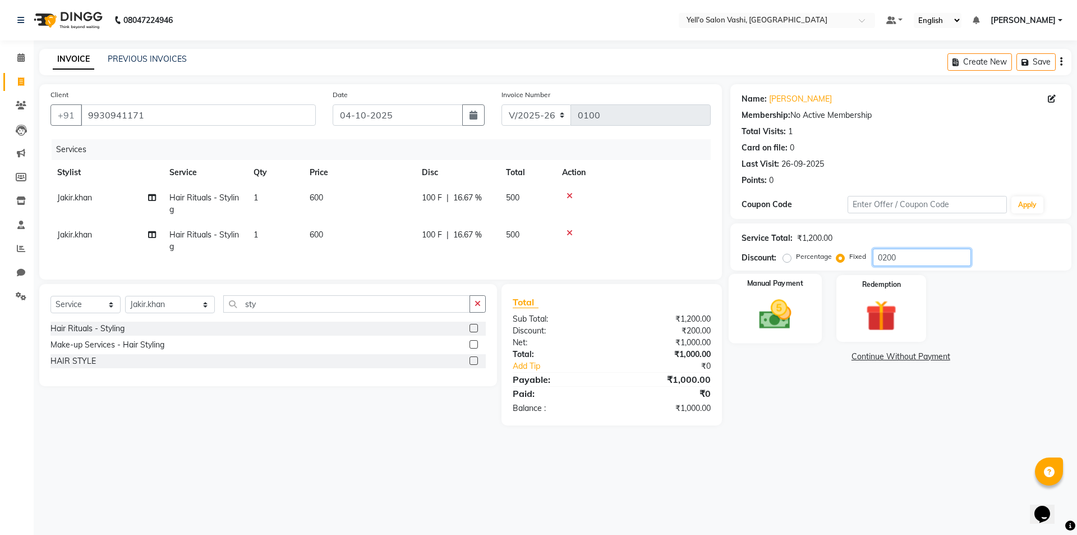
type input "0200"
click at [783, 305] on img at bounding box center [775, 314] width 52 height 37
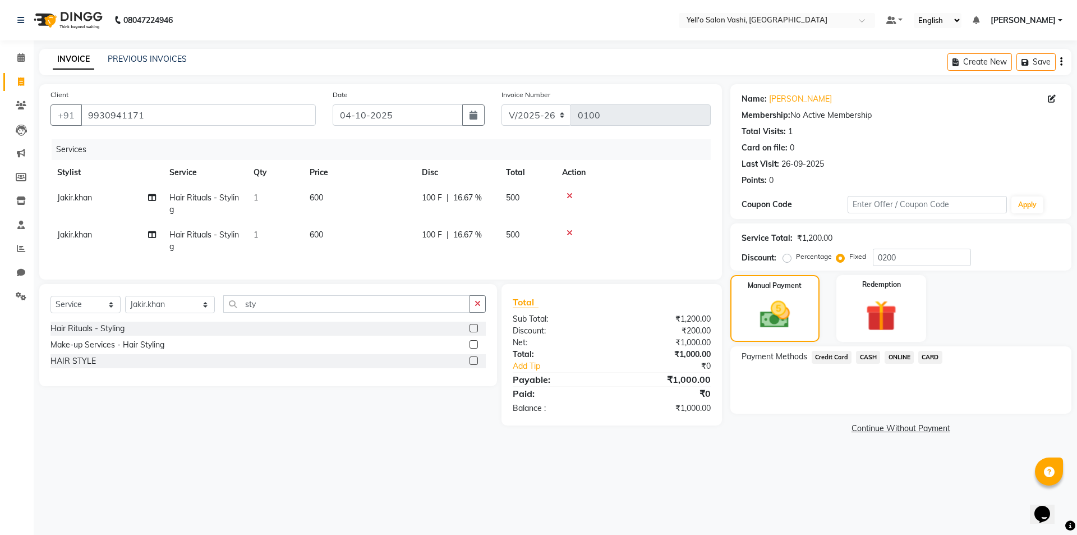
click at [874, 357] on span "CASH" at bounding box center [868, 357] width 24 height 13
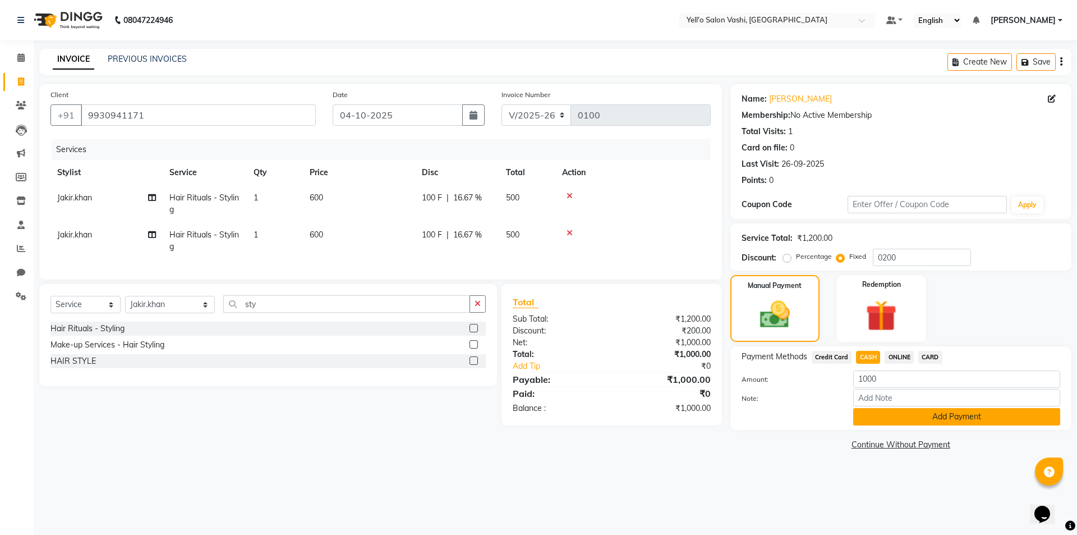
click at [926, 417] on button "Add Payment" at bounding box center [957, 416] width 207 height 17
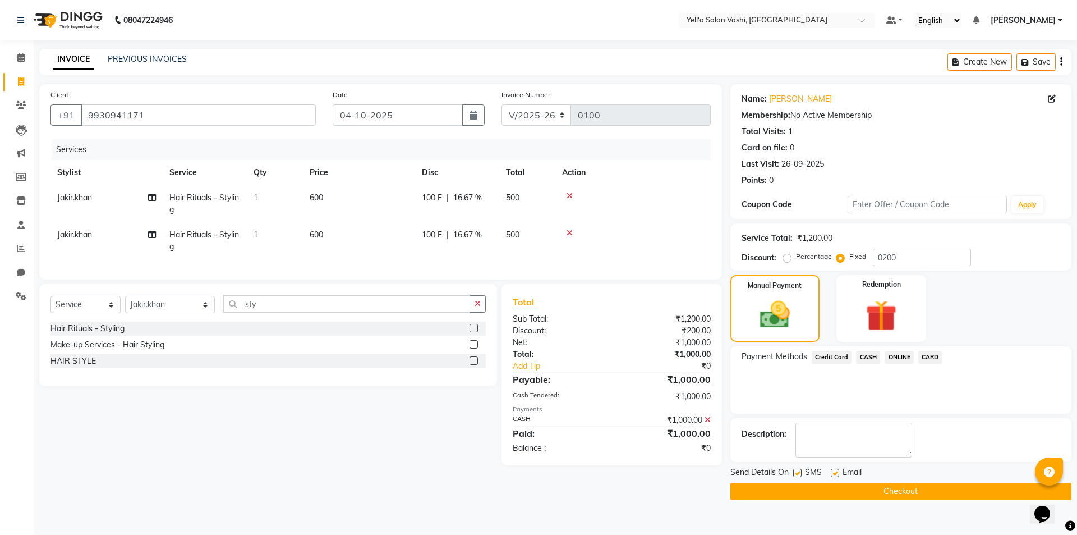
click at [920, 489] on button "Checkout" at bounding box center [901, 491] width 341 height 17
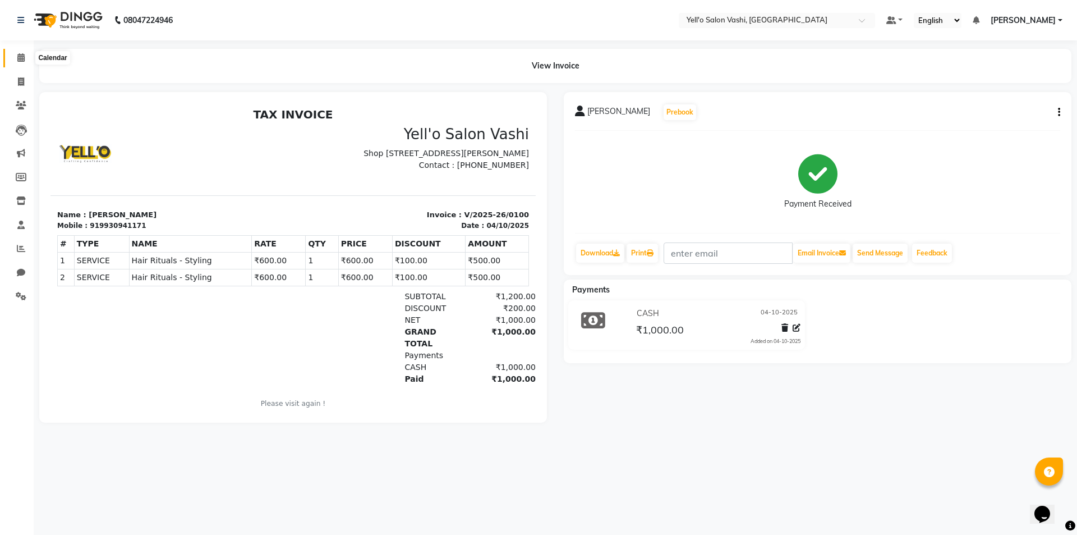
click at [20, 54] on icon at bounding box center [20, 57] width 7 height 8
click at [21, 64] on span at bounding box center [21, 58] width 20 height 13
click at [15, 54] on span at bounding box center [21, 58] width 20 height 13
click at [21, 53] on span at bounding box center [21, 58] width 20 height 13
click at [21, 64] on span at bounding box center [21, 58] width 20 height 13
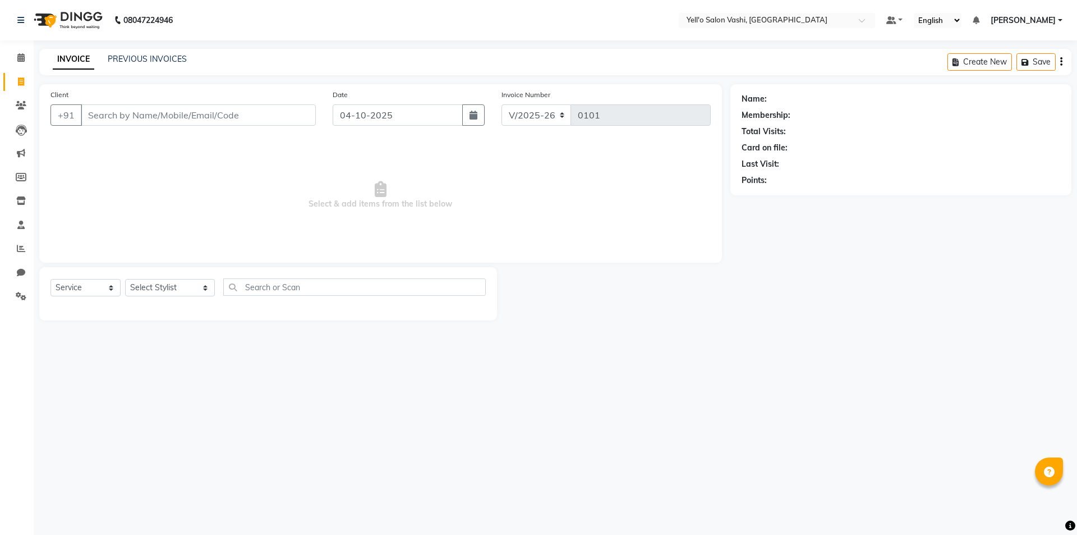
select select "9011"
select select "service"
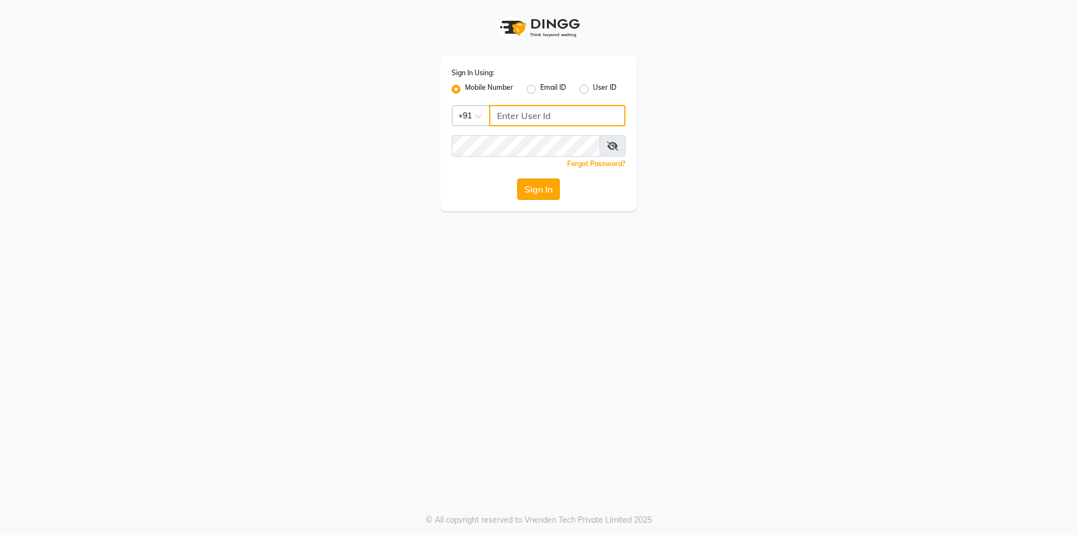
type input "8291350056"
click at [531, 189] on button "Sign In" at bounding box center [538, 188] width 43 height 21
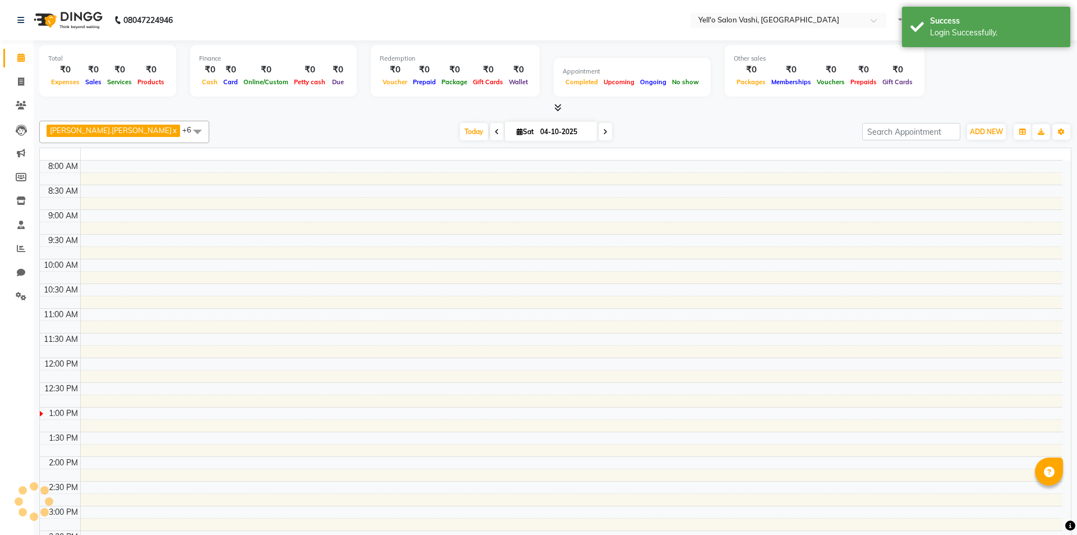
select select "en"
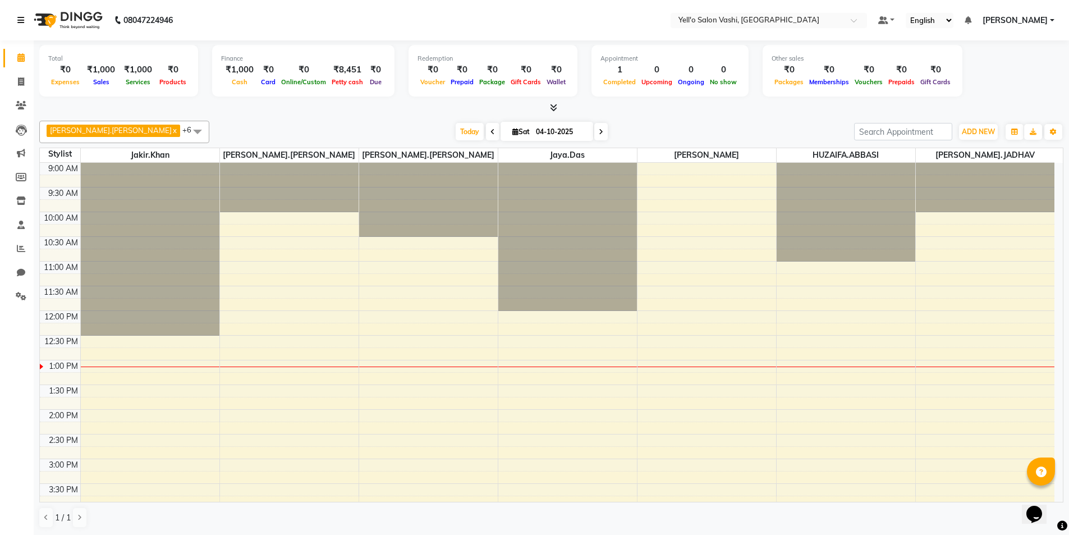
click at [21, 17] on icon at bounding box center [20, 20] width 7 height 8
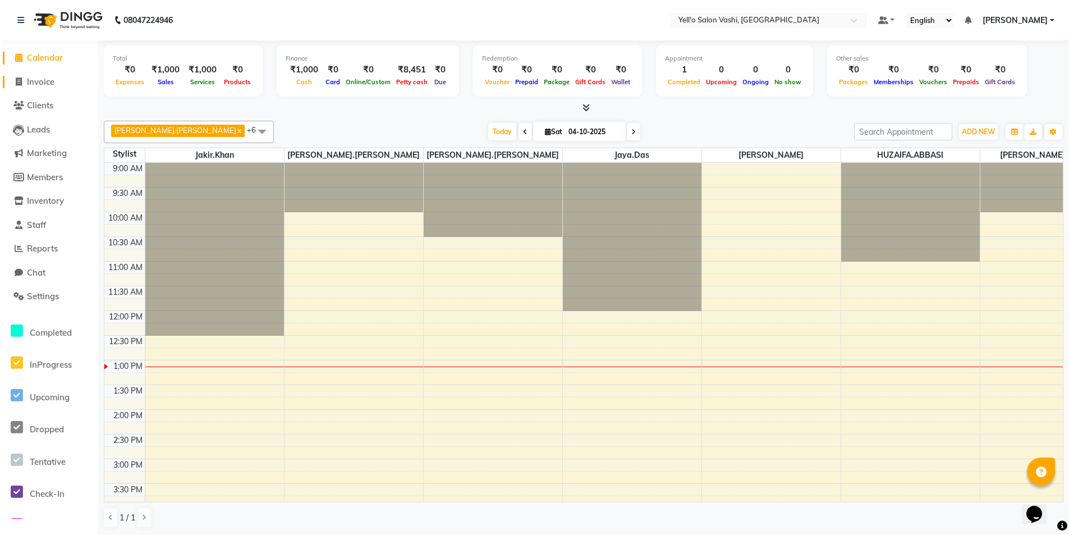
click at [40, 82] on span "Invoice" at bounding box center [40, 81] width 27 height 11
select select "service"
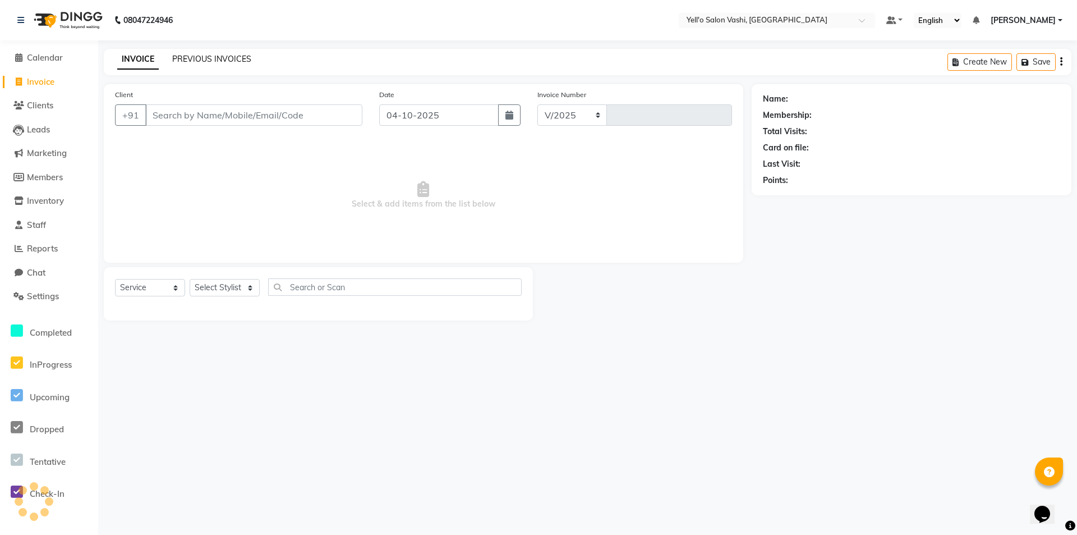
select select "9011"
type input "0101"
click at [204, 57] on link "PREVIOUS INVOICES" at bounding box center [211, 59] width 79 height 10
click at [237, 55] on link "PREVIOUS INVOICES" at bounding box center [211, 59] width 79 height 10
click at [193, 59] on link "PREVIOUS INVOICES" at bounding box center [211, 59] width 79 height 10
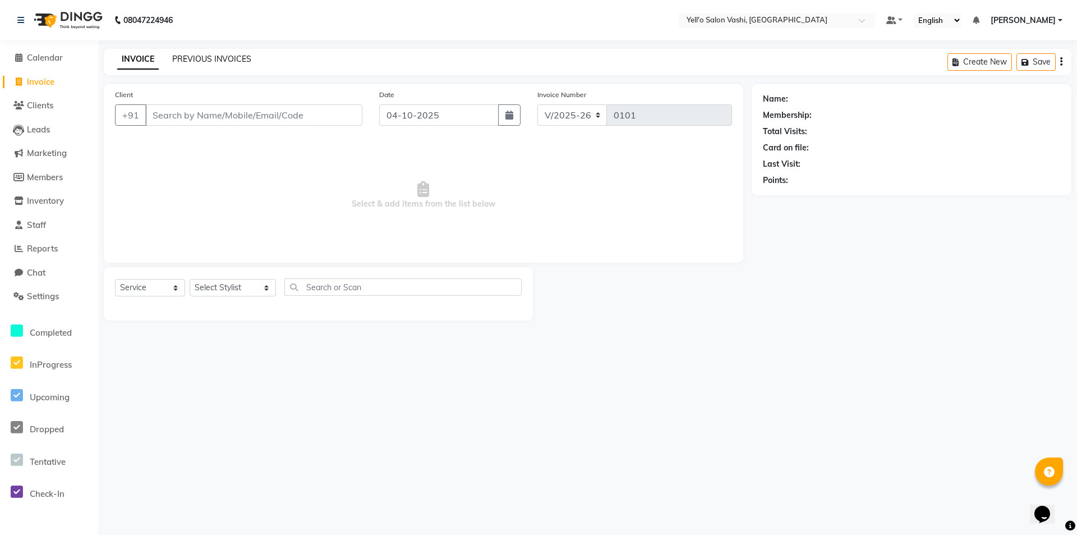
click at [204, 56] on link "PREVIOUS INVOICES" at bounding box center [211, 59] width 79 height 10
drag, startPoint x: 1077, startPoint y: 557, endPoint x: 1065, endPoint y: 557, distance: 11.8
click at [1065, 534] on html "08047224946 Select Location × Yell'o Salon Vashi, Vashi Default Panel My Panel …" at bounding box center [538, 267] width 1077 height 535
click at [837, 460] on div "08047224946 Select Location × Yell'o Salon Vashi, Vashi Default Panel My Panel …" at bounding box center [538, 267] width 1077 height 535
click at [27, 297] on span "Settings" at bounding box center [43, 296] width 32 height 11
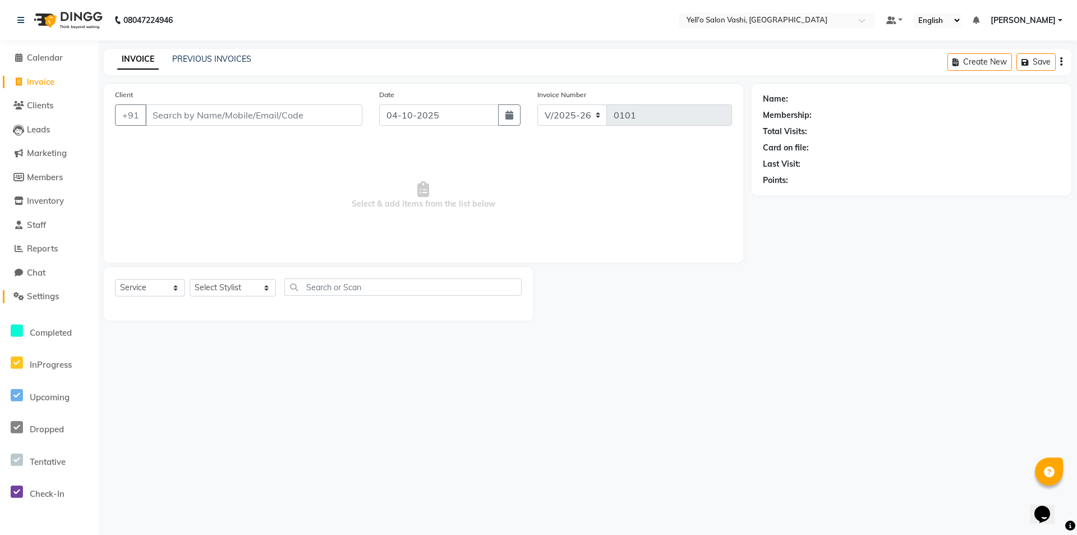
click at [30, 295] on span "Settings" at bounding box center [43, 296] width 32 height 11
click at [42, 298] on span "Settings" at bounding box center [43, 296] width 32 height 11
